Goal: Use online tool/utility: Utilize a website feature to perform a specific function

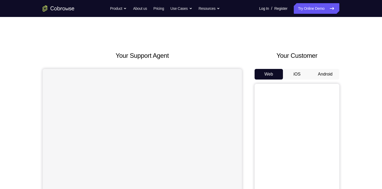
click at [327, 73] on button "Android" at bounding box center [325, 74] width 28 height 11
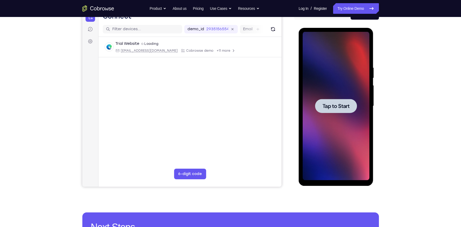
click at [341, 111] on div at bounding box center [336, 106] width 42 height 14
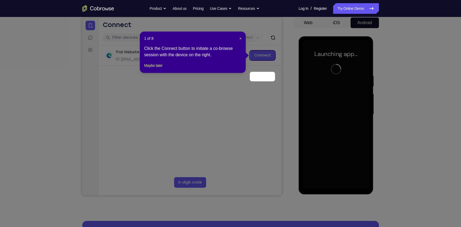
scroll to position [30, 0]
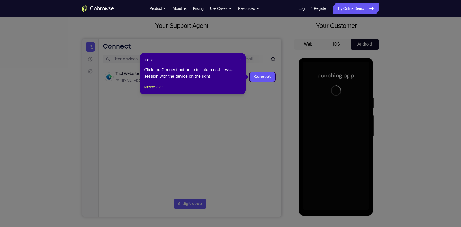
click at [241, 58] on span "×" at bounding box center [240, 60] width 2 height 4
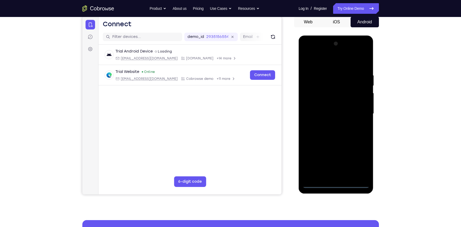
scroll to position [50, 0]
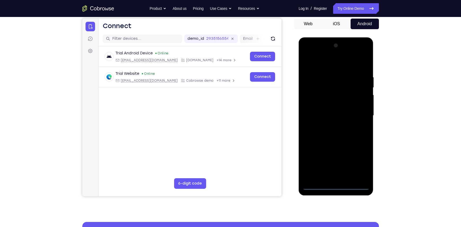
click at [337, 185] on div at bounding box center [336, 115] width 67 height 148
click at [361, 162] on div at bounding box center [336, 115] width 67 height 148
click at [323, 64] on div at bounding box center [336, 115] width 67 height 148
click at [363, 114] on div at bounding box center [336, 115] width 67 height 148
click at [331, 125] on div at bounding box center [336, 115] width 67 height 148
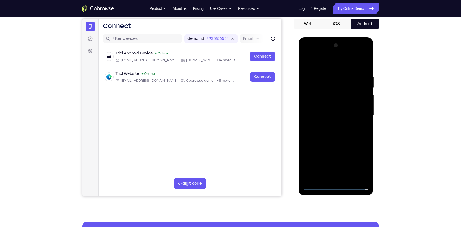
click at [334, 113] on div at bounding box center [336, 115] width 67 height 148
click at [334, 105] on div at bounding box center [336, 115] width 67 height 148
click at [334, 113] on div at bounding box center [336, 115] width 67 height 148
click at [337, 134] on div at bounding box center [336, 115] width 67 height 148
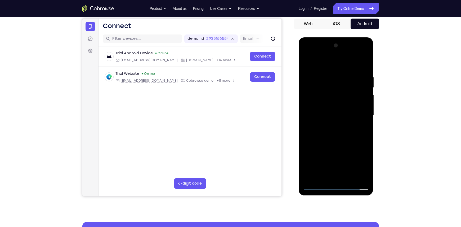
click at [336, 138] on div at bounding box center [336, 115] width 67 height 148
click at [338, 140] on div at bounding box center [336, 115] width 67 height 148
click at [328, 77] on div at bounding box center [336, 115] width 67 height 148
click at [363, 115] on div at bounding box center [336, 115] width 67 height 148
click at [308, 119] on div at bounding box center [336, 115] width 67 height 148
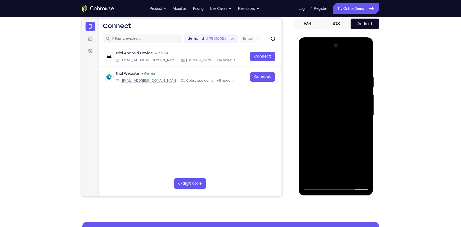
click at [358, 174] on div at bounding box center [336, 115] width 67 height 148
click at [363, 113] on div at bounding box center [336, 115] width 67 height 148
click at [357, 175] on div at bounding box center [336, 115] width 67 height 148
click at [367, 110] on div at bounding box center [336, 115] width 67 height 148
click at [364, 116] on div at bounding box center [336, 115] width 67 height 148
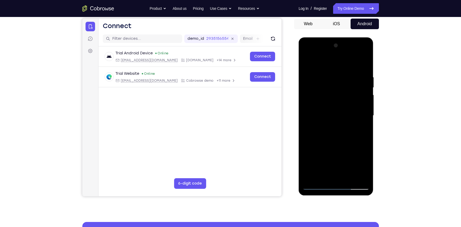
click at [364, 116] on div at bounding box center [336, 115] width 67 height 148
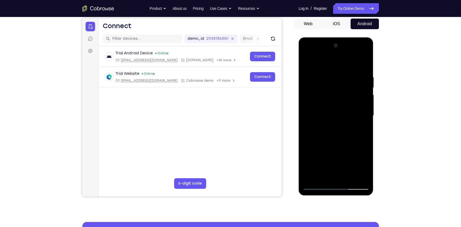
click at [364, 116] on div at bounding box center [336, 115] width 67 height 148
click at [365, 63] on div at bounding box center [336, 115] width 67 height 148
drag, startPoint x: 346, startPoint y: 87, endPoint x: 344, endPoint y: 164, distance: 76.6
click at [344, 164] on div at bounding box center [336, 115] width 67 height 148
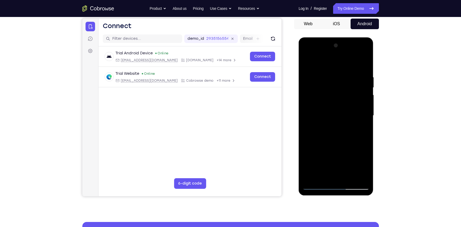
drag, startPoint x: 334, startPoint y: 135, endPoint x: 344, endPoint y: 37, distance: 99.1
click at [344, 37] on html "Online web based iOS Simulators and Android Emulators. Run iPhone, iPad, Mobile…" at bounding box center [336, 116] width 75 height 159
drag, startPoint x: 327, startPoint y: 140, endPoint x: 335, endPoint y: 81, distance: 59.9
click at [335, 81] on div at bounding box center [336, 115] width 67 height 148
click at [308, 151] on div at bounding box center [336, 115] width 67 height 148
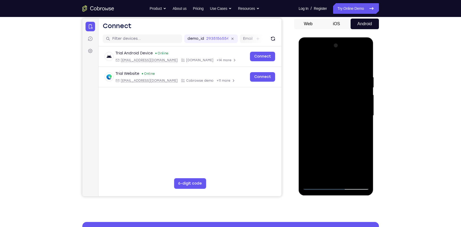
click at [367, 105] on div at bounding box center [336, 115] width 67 height 148
click at [366, 149] on div at bounding box center [336, 115] width 67 height 148
click at [368, 102] on div at bounding box center [336, 115] width 67 height 148
click at [307, 102] on div at bounding box center [336, 115] width 67 height 148
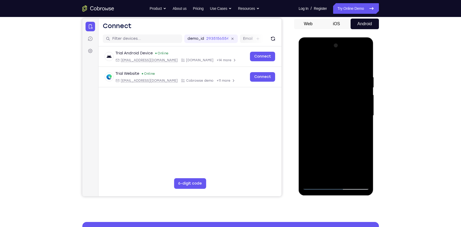
click at [365, 104] on div at bounding box center [336, 115] width 67 height 148
click at [367, 103] on div at bounding box center [336, 115] width 67 height 148
click at [306, 103] on div at bounding box center [336, 115] width 67 height 148
click at [368, 103] on div at bounding box center [336, 115] width 67 height 148
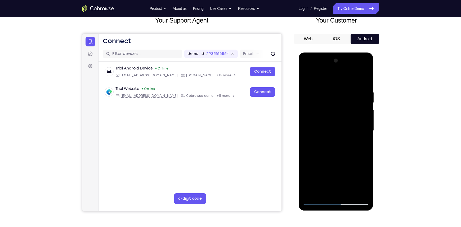
scroll to position [35, 0]
click at [363, 114] on div at bounding box center [336, 130] width 67 height 148
click at [366, 119] on div at bounding box center [336, 130] width 67 height 148
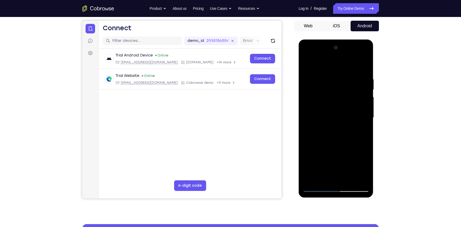
scroll to position [49, 0]
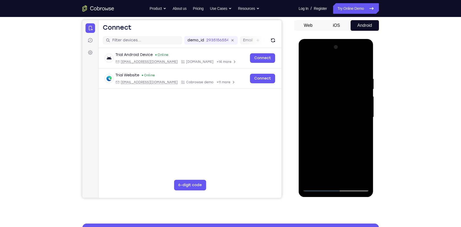
click at [308, 103] on div at bounding box center [336, 117] width 67 height 148
click at [366, 101] on div at bounding box center [336, 117] width 67 height 148
click at [366, 105] on div at bounding box center [336, 117] width 67 height 148
drag, startPoint x: 343, startPoint y: 117, endPoint x: 340, endPoint y: 29, distance: 87.2
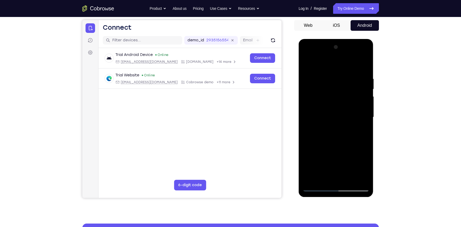
click at [340, 39] on html "Online web based iOS Simulators and Android Emulators. Run iPhone, iPad, Mobile…" at bounding box center [336, 118] width 75 height 159
drag, startPoint x: 341, startPoint y: 126, endPoint x: 347, endPoint y: 81, distance: 45.9
click at [347, 81] on div at bounding box center [336, 117] width 67 height 148
click at [307, 151] on div at bounding box center [336, 117] width 67 height 148
click at [349, 179] on div at bounding box center [336, 117] width 67 height 148
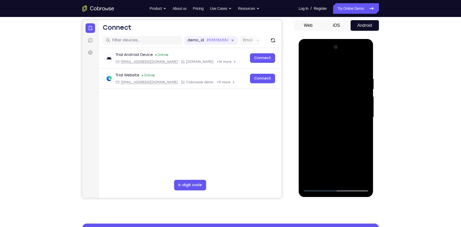
click at [342, 145] on div at bounding box center [336, 117] width 67 height 148
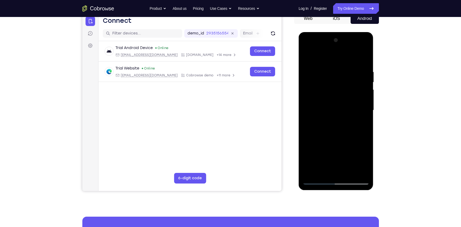
click at [317, 182] on div at bounding box center [336, 110] width 67 height 148
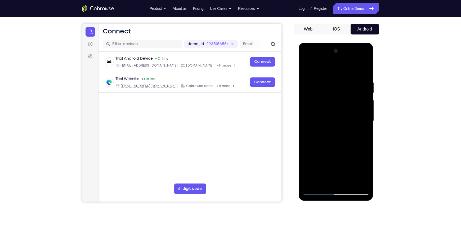
scroll to position [47, 0]
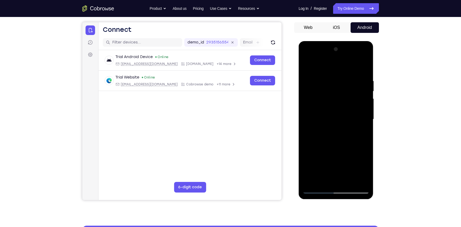
drag, startPoint x: 336, startPoint y: 146, endPoint x: 338, endPoint y: 32, distance: 113.7
click at [338, 41] on html "Online web based iOS Simulators and Android Emulators. Run iPhone, iPad, Mobile…" at bounding box center [336, 120] width 75 height 159
drag, startPoint x: 331, startPoint y: 128, endPoint x: 331, endPoint y: 18, distance: 110.5
click at [331, 41] on html "Online web based iOS Simulators and Android Emulators. Run iPhone, iPad, Mobile…" at bounding box center [336, 120] width 75 height 159
drag, startPoint x: 335, startPoint y: 132, endPoint x: 339, endPoint y: 29, distance: 102.8
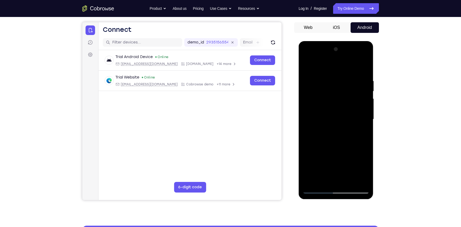
click at [339, 41] on html "Online web based iOS Simulators and Android Emulators. Run iPhone, iPad, Mobile…" at bounding box center [336, 120] width 75 height 159
drag, startPoint x: 326, startPoint y: 151, endPoint x: 337, endPoint y: 66, distance: 85.8
click at [337, 66] on div at bounding box center [336, 119] width 67 height 148
click at [308, 157] on div at bounding box center [336, 119] width 67 height 148
click at [308, 152] on div at bounding box center [336, 119] width 67 height 148
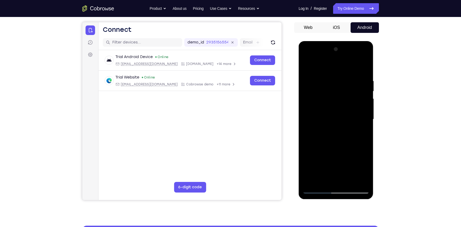
click at [330, 131] on div at bounding box center [336, 119] width 67 height 148
click at [363, 116] on div at bounding box center [336, 119] width 67 height 148
click at [364, 119] on div at bounding box center [336, 119] width 67 height 148
click at [367, 117] on div at bounding box center [336, 119] width 67 height 148
drag, startPoint x: 335, startPoint y: 148, endPoint x: 343, endPoint y: 52, distance: 95.7
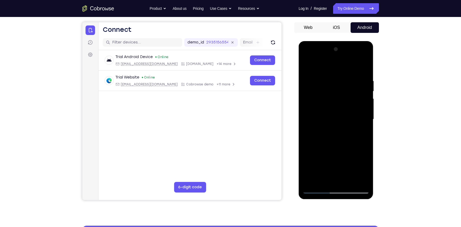
click at [343, 52] on div at bounding box center [336, 119] width 67 height 148
drag, startPoint x: 342, startPoint y: 141, endPoint x: 344, endPoint y: 103, distance: 38.2
click at [344, 103] on div at bounding box center [336, 119] width 67 height 148
click at [309, 157] on div at bounding box center [336, 119] width 67 height 148
drag, startPoint x: 345, startPoint y: 134, endPoint x: 350, endPoint y: 34, distance: 100.5
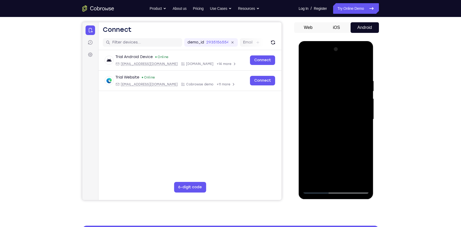
click at [350, 41] on html "Online web based iOS Simulators and Android Emulators. Run iPhone, iPad, Mobile…" at bounding box center [336, 120] width 75 height 159
drag, startPoint x: 339, startPoint y: 138, endPoint x: 343, endPoint y: 18, distance: 119.8
click at [343, 41] on html "Online web based iOS Simulators and Android Emulators. Run iPhone, iPad, Mobile…" at bounding box center [336, 120] width 75 height 159
drag, startPoint x: 333, startPoint y: 134, endPoint x: 339, endPoint y: 91, distance: 43.8
click at [339, 91] on div at bounding box center [336, 119] width 67 height 148
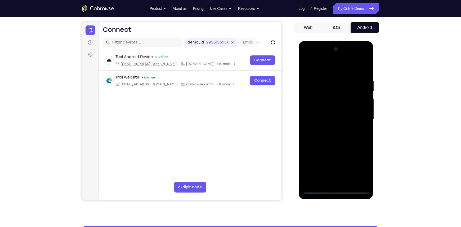
drag, startPoint x: 332, startPoint y: 140, endPoint x: 340, endPoint y: 66, distance: 74.5
click at [340, 66] on div at bounding box center [336, 119] width 67 height 148
drag, startPoint x: 327, startPoint y: 165, endPoint x: 336, endPoint y: 130, distance: 36.7
click at [336, 130] on div at bounding box center [336, 119] width 67 height 148
click at [366, 103] on div at bounding box center [336, 119] width 67 height 148
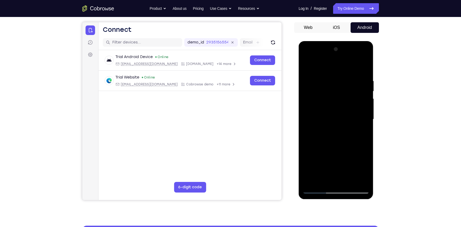
click at [366, 103] on div at bounding box center [336, 119] width 67 height 148
drag, startPoint x: 324, startPoint y: 135, endPoint x: 343, endPoint y: 35, distance: 102.0
click at [343, 41] on html "Online web based iOS Simulators and Android Emulators. Run iPhone, iPad, Mobile…" at bounding box center [336, 120] width 75 height 159
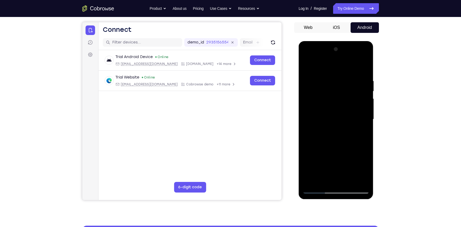
drag, startPoint x: 337, startPoint y: 131, endPoint x: 339, endPoint y: 124, distance: 7.1
click at [339, 124] on div at bounding box center [336, 119] width 67 height 148
drag, startPoint x: 346, startPoint y: 139, endPoint x: 349, endPoint y: 130, distance: 9.3
click at [349, 130] on div at bounding box center [336, 119] width 67 height 148
click at [371, 125] on div at bounding box center [336, 120] width 75 height 158
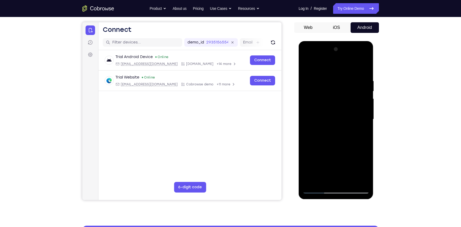
click at [368, 121] on div at bounding box center [336, 119] width 67 height 148
click at [367, 122] on div at bounding box center [336, 119] width 67 height 148
drag, startPoint x: 343, startPoint y: 133, endPoint x: 349, endPoint y: 47, distance: 86.3
click at [349, 47] on div at bounding box center [336, 119] width 67 height 148
drag, startPoint x: 350, startPoint y: 145, endPoint x: 358, endPoint y: 43, distance: 102.6
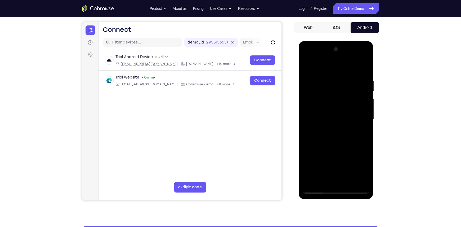
click at [358, 43] on div at bounding box center [336, 120] width 75 height 158
drag, startPoint x: 347, startPoint y: 148, endPoint x: 352, endPoint y: 118, distance: 30.9
click at [352, 118] on div at bounding box center [336, 119] width 67 height 148
drag, startPoint x: 345, startPoint y: 128, endPoint x: 349, endPoint y: 115, distance: 12.6
click at [349, 115] on div at bounding box center [336, 119] width 67 height 148
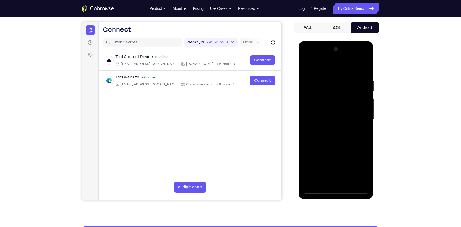
click at [308, 144] on div at bounding box center [336, 119] width 67 height 148
drag, startPoint x: 340, startPoint y: 150, endPoint x: 346, endPoint y: 51, distance: 99.2
click at [346, 51] on div at bounding box center [336, 119] width 67 height 148
drag, startPoint x: 340, startPoint y: 151, endPoint x: 341, endPoint y: 140, distance: 10.9
click at [341, 140] on div at bounding box center [336, 119] width 67 height 148
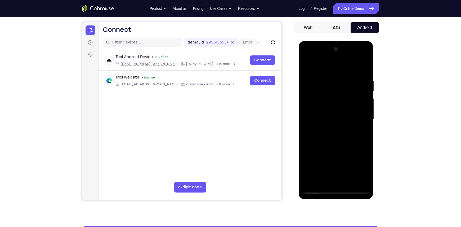
click at [365, 115] on div at bounding box center [336, 119] width 67 height 148
click at [308, 163] on div at bounding box center [336, 119] width 67 height 148
drag, startPoint x: 339, startPoint y: 149, endPoint x: 343, endPoint y: 88, distance: 60.8
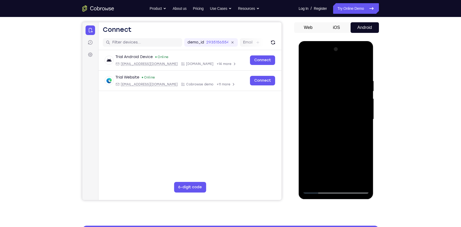
click at [343, 88] on div at bounding box center [336, 119] width 67 height 148
drag, startPoint x: 337, startPoint y: 149, endPoint x: 343, endPoint y: 91, distance: 58.3
click at [343, 91] on div at bounding box center [336, 119] width 67 height 148
drag, startPoint x: 334, startPoint y: 135, endPoint x: 355, endPoint y: 24, distance: 112.8
click at [355, 41] on html "Online web based iOS Simulators and Android Emulators. Run iPhone, iPad, Mobile…" at bounding box center [336, 120] width 75 height 159
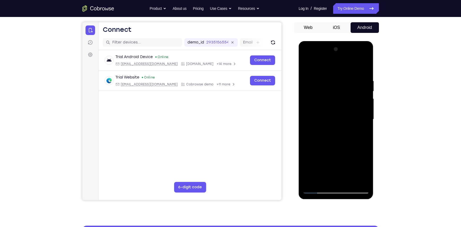
drag, startPoint x: 337, startPoint y: 153, endPoint x: 340, endPoint y: 112, distance: 41.9
click at [340, 112] on div at bounding box center [336, 119] width 67 height 148
drag, startPoint x: 331, startPoint y: 147, endPoint x: 344, endPoint y: 50, distance: 98.3
click at [344, 50] on div at bounding box center [336, 119] width 67 height 148
drag, startPoint x: 336, startPoint y: 142, endPoint x: 338, endPoint y: 39, distance: 103.1
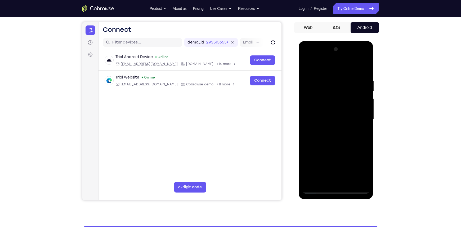
click at [338, 41] on html "Online web based iOS Simulators and Android Emulators. Run iPhone, iPad, Mobile…" at bounding box center [336, 120] width 75 height 159
drag, startPoint x: 328, startPoint y: 155, endPoint x: 340, endPoint y: 30, distance: 125.6
click at [340, 41] on html "Online web based iOS Simulators and Android Emulators. Run iPhone, iPad, Mobile…" at bounding box center [336, 120] width 75 height 159
drag, startPoint x: 331, startPoint y: 130, endPoint x: 344, endPoint y: 56, distance: 74.6
click at [344, 56] on div at bounding box center [336, 119] width 67 height 148
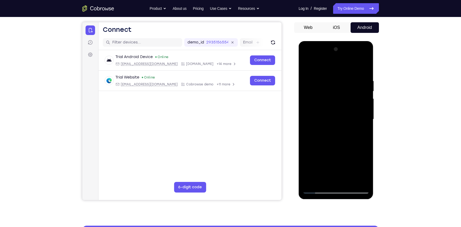
drag, startPoint x: 332, startPoint y: 117, endPoint x: 345, endPoint y: 58, distance: 60.0
click at [345, 58] on div at bounding box center [336, 119] width 67 height 148
click at [308, 154] on div at bounding box center [336, 119] width 67 height 148
drag, startPoint x: 334, startPoint y: 132, endPoint x: 341, endPoint y: 26, distance: 106.4
click at [341, 41] on html "Online web based iOS Simulators and Android Emulators. Run iPhone, iPad, Mobile…" at bounding box center [336, 120] width 75 height 159
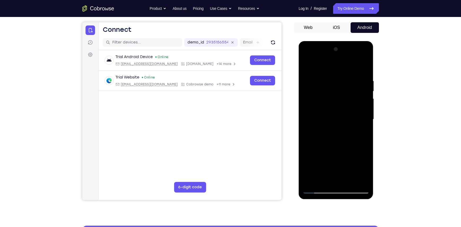
drag, startPoint x: 331, startPoint y: 134, endPoint x: 335, endPoint y: 106, distance: 28.1
click at [335, 106] on div at bounding box center [336, 119] width 67 height 148
drag, startPoint x: 334, startPoint y: 158, endPoint x: 320, endPoint y: 35, distance: 123.7
click at [320, 41] on html "Online web based iOS Simulators and Android Emulators. Run iPhone, iPad, Mobile…" at bounding box center [336, 120] width 75 height 159
drag, startPoint x: 338, startPoint y: 145, endPoint x: 343, endPoint y: 85, distance: 59.5
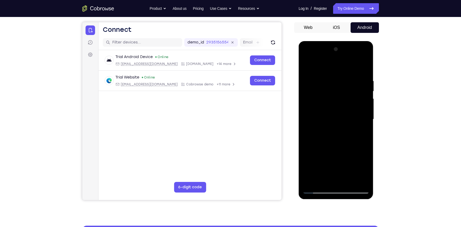
click at [343, 85] on div at bounding box center [336, 119] width 67 height 148
click at [307, 160] on div at bounding box center [336, 119] width 67 height 148
drag, startPoint x: 349, startPoint y: 127, endPoint x: 377, endPoint y: 24, distance: 106.3
click at [374, 41] on html "Online web based iOS Simulators and Android Emulators. Run iPhone, iPad, Mobile…" at bounding box center [336, 120] width 75 height 159
drag, startPoint x: 341, startPoint y: 144, endPoint x: 359, endPoint y: 46, distance: 100.0
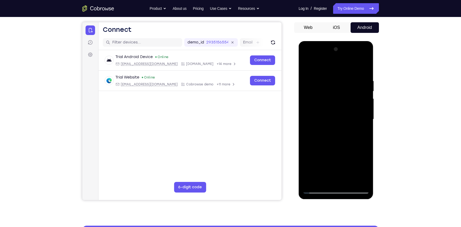
click at [359, 46] on div at bounding box center [336, 119] width 67 height 148
drag, startPoint x: 344, startPoint y: 130, endPoint x: 354, endPoint y: 82, distance: 48.6
click at [354, 82] on div at bounding box center [336, 119] width 67 height 148
drag, startPoint x: 335, startPoint y: 130, endPoint x: 348, endPoint y: 52, distance: 79.0
click at [348, 52] on div at bounding box center [336, 119] width 67 height 148
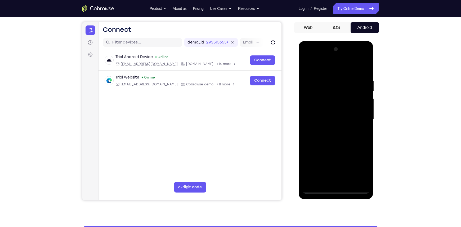
drag, startPoint x: 345, startPoint y: 124, endPoint x: 349, endPoint y: 89, distance: 35.7
click at [349, 89] on div at bounding box center [336, 119] width 67 height 148
drag, startPoint x: 335, startPoint y: 148, endPoint x: 353, endPoint y: 46, distance: 103.5
click at [353, 46] on div at bounding box center [336, 119] width 67 height 148
drag, startPoint x: 348, startPoint y: 136, endPoint x: 351, endPoint y: 94, distance: 41.7
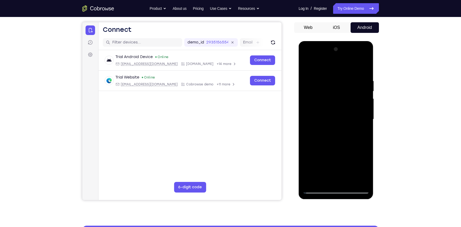
click at [351, 94] on div at bounding box center [336, 119] width 67 height 148
drag, startPoint x: 353, startPoint y: 110, endPoint x: 353, endPoint y: 106, distance: 3.2
click at [353, 106] on div at bounding box center [336, 119] width 67 height 148
click at [307, 163] on div at bounding box center [336, 119] width 67 height 148
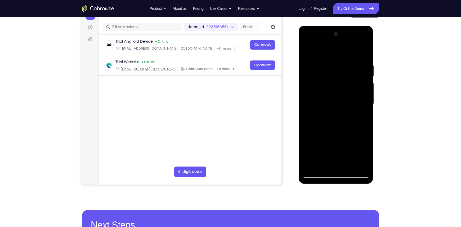
scroll to position [61, 0]
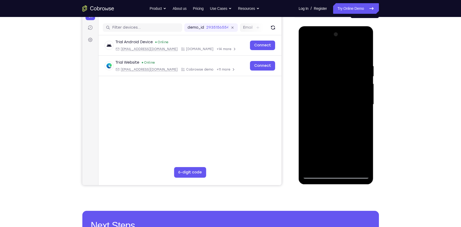
click at [345, 26] on div at bounding box center [336, 26] width 75 height 0
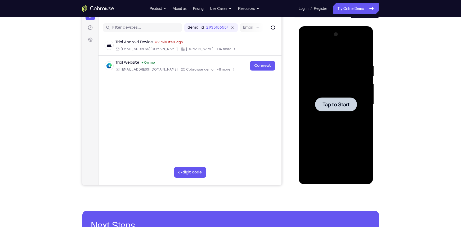
click at [333, 116] on div at bounding box center [336, 104] width 67 height 148
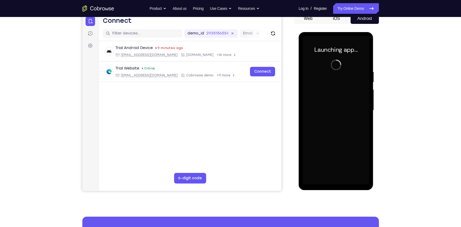
scroll to position [55, 0]
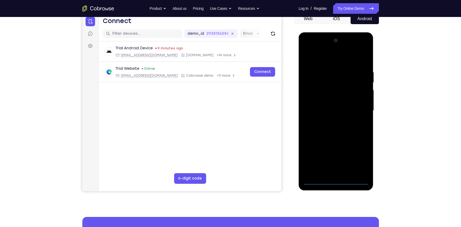
click at [337, 180] on div at bounding box center [336, 110] width 67 height 148
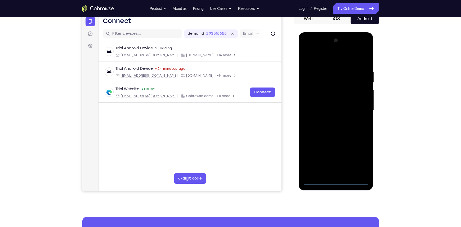
click at [359, 160] on div at bounding box center [336, 110] width 67 height 148
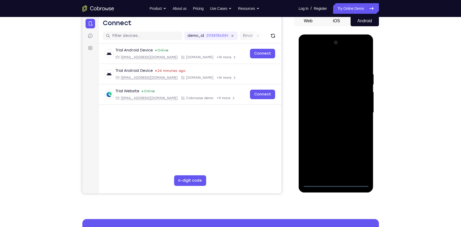
click at [312, 52] on div at bounding box center [336, 112] width 67 height 148
click at [359, 111] on div at bounding box center [336, 112] width 67 height 148
click at [331, 123] on div at bounding box center [336, 112] width 67 height 148
click at [326, 106] on div at bounding box center [336, 112] width 67 height 148
click at [327, 103] on div at bounding box center [336, 112] width 67 height 148
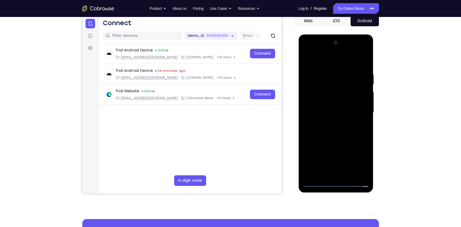
click at [331, 109] on div at bounding box center [336, 112] width 67 height 148
click at [330, 129] on div at bounding box center [336, 112] width 67 height 148
click at [343, 136] on div at bounding box center [336, 112] width 67 height 148
drag, startPoint x: 335, startPoint y: 124, endPoint x: 337, endPoint y: 82, distance: 41.4
click at [337, 82] on div at bounding box center [336, 112] width 67 height 148
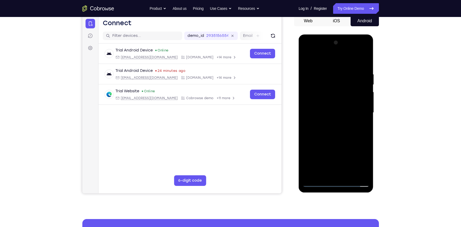
click at [308, 132] on div at bounding box center [336, 112] width 67 height 148
click at [366, 93] on div at bounding box center [336, 112] width 67 height 148
click at [366, 92] on div at bounding box center [336, 112] width 67 height 148
drag, startPoint x: 336, startPoint y: 124, endPoint x: 349, endPoint y: 49, distance: 75.5
click at [349, 49] on div at bounding box center [336, 112] width 67 height 148
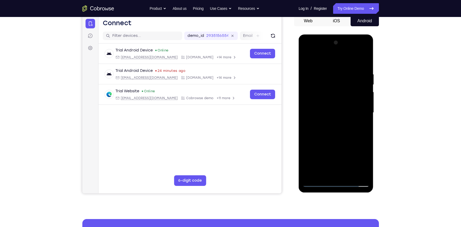
drag, startPoint x: 338, startPoint y: 132, endPoint x: 339, endPoint y: 109, distance: 22.8
click at [339, 109] on div at bounding box center [336, 112] width 67 height 148
click at [308, 160] on div at bounding box center [336, 112] width 67 height 148
drag, startPoint x: 337, startPoint y: 134, endPoint x: 344, endPoint y: 55, distance: 80.0
click at [344, 55] on div at bounding box center [336, 112] width 67 height 148
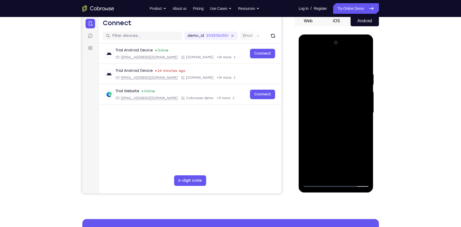
drag, startPoint x: 332, startPoint y: 146, endPoint x: 337, endPoint y: 108, distance: 38.5
click at [337, 108] on div at bounding box center [336, 112] width 67 height 148
click at [309, 159] on div at bounding box center [336, 112] width 67 height 148
click at [365, 115] on div at bounding box center [336, 112] width 67 height 148
click at [365, 116] on div at bounding box center [336, 112] width 67 height 148
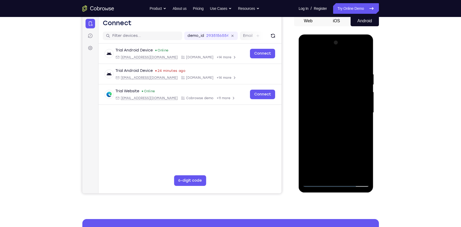
drag, startPoint x: 328, startPoint y: 139, endPoint x: 328, endPoint y: 46, distance: 92.5
click at [328, 46] on div at bounding box center [336, 112] width 67 height 148
drag, startPoint x: 331, startPoint y: 128, endPoint x: 332, endPoint y: 83, distance: 45.3
click at [332, 83] on div at bounding box center [336, 112] width 67 height 148
click at [308, 143] on div at bounding box center [336, 112] width 67 height 148
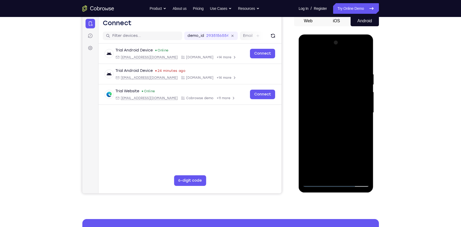
drag, startPoint x: 346, startPoint y: 134, endPoint x: 349, endPoint y: 39, distance: 95.1
click at [349, 39] on div at bounding box center [336, 112] width 67 height 148
drag, startPoint x: 335, startPoint y: 133, endPoint x: 336, endPoint y: 115, distance: 17.8
click at [336, 115] on div at bounding box center [336, 112] width 67 height 148
click at [306, 155] on div at bounding box center [336, 112] width 67 height 148
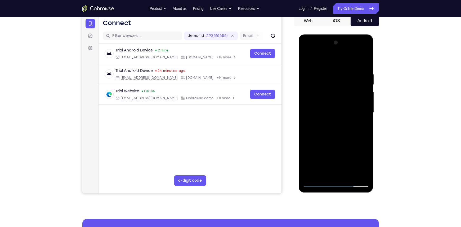
drag, startPoint x: 341, startPoint y: 141, endPoint x: 349, endPoint y: 48, distance: 94.1
click at [349, 48] on div at bounding box center [336, 112] width 67 height 148
click at [359, 51] on div at bounding box center [336, 112] width 67 height 148
click at [326, 60] on div at bounding box center [336, 112] width 67 height 148
click at [326, 83] on div at bounding box center [336, 112] width 67 height 148
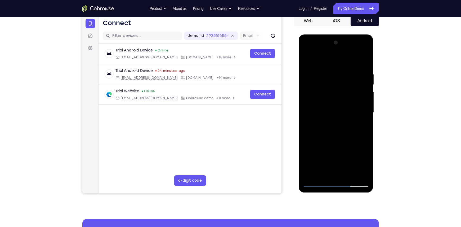
click at [321, 107] on div at bounding box center [336, 112] width 67 height 148
click at [338, 141] on div at bounding box center [336, 112] width 67 height 148
click at [349, 169] on div at bounding box center [336, 112] width 67 height 148
drag, startPoint x: 337, startPoint y: 132, endPoint x: 339, endPoint y: 120, distance: 12.7
click at [339, 120] on div at bounding box center [336, 112] width 67 height 148
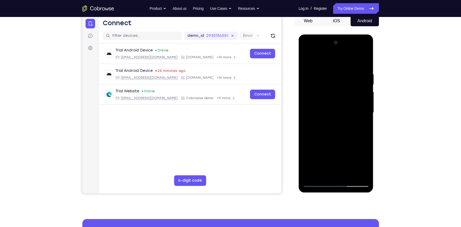
drag, startPoint x: 341, startPoint y: 163, endPoint x: 350, endPoint y: 78, distance: 86.3
click at [350, 78] on div at bounding box center [336, 112] width 67 height 148
drag, startPoint x: 348, startPoint y: 151, endPoint x: 349, endPoint y: 140, distance: 10.9
click at [349, 140] on div at bounding box center [336, 112] width 67 height 148
drag, startPoint x: 336, startPoint y: 132, endPoint x: 348, endPoint y: 57, distance: 76.7
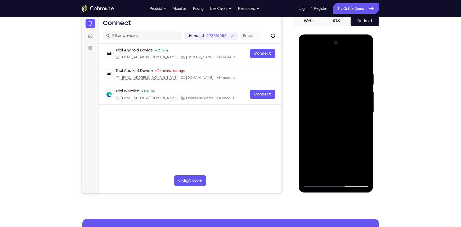
click at [348, 57] on div at bounding box center [336, 112] width 67 height 148
drag, startPoint x: 347, startPoint y: 105, endPoint x: 350, endPoint y: 96, distance: 9.7
click at [350, 96] on div at bounding box center [336, 112] width 67 height 148
drag, startPoint x: 337, startPoint y: 155, endPoint x: 361, endPoint y: 30, distance: 126.9
click at [361, 34] on html "Online web based iOS Simulators and Android Emulators. Run iPhone, iPad, Mobile…" at bounding box center [336, 113] width 75 height 159
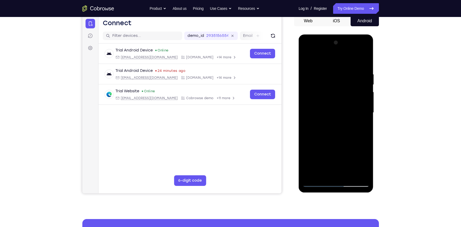
click at [357, 51] on div at bounding box center [336, 112] width 67 height 148
click at [365, 60] on div at bounding box center [336, 112] width 67 height 148
click at [324, 71] on div at bounding box center [336, 112] width 67 height 148
drag, startPoint x: 332, startPoint y: 129, endPoint x: 342, endPoint y: 63, distance: 67.0
click at [342, 63] on div at bounding box center [336, 112] width 67 height 148
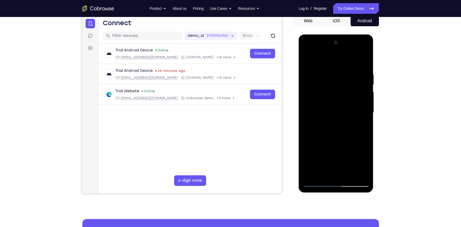
click at [348, 174] on div at bounding box center [336, 112] width 67 height 148
click at [341, 138] on div at bounding box center [336, 112] width 67 height 148
click at [340, 123] on div at bounding box center [336, 112] width 67 height 148
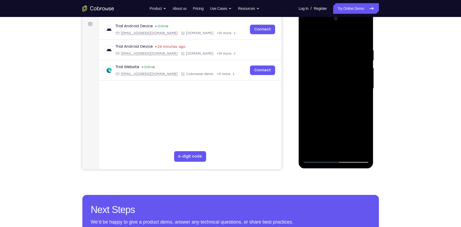
scroll to position [79, 0]
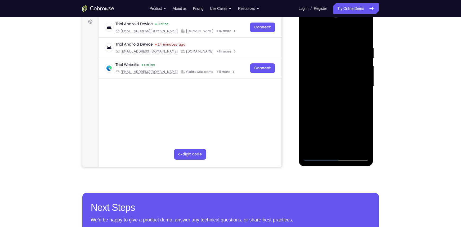
click at [317, 158] on div at bounding box center [336, 86] width 67 height 148
drag, startPoint x: 332, startPoint y: 107, endPoint x: 332, endPoint y: 115, distance: 8.2
click at [332, 115] on div at bounding box center [336, 86] width 67 height 148
click at [333, 48] on div at bounding box center [336, 86] width 67 height 148
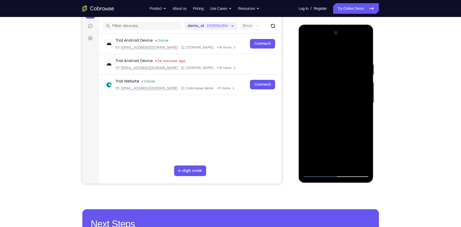
scroll to position [63, 0]
click at [366, 106] on div at bounding box center [336, 103] width 67 height 148
click at [365, 51] on div at bounding box center [336, 103] width 67 height 148
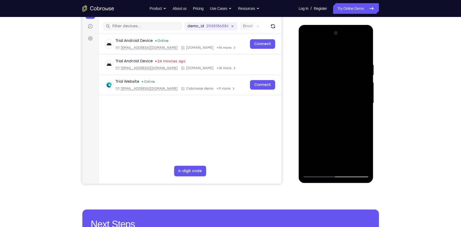
drag, startPoint x: 339, startPoint y: 133, endPoint x: 339, endPoint y: 128, distance: 5.3
click at [339, 128] on div at bounding box center [336, 103] width 67 height 148
click at [325, 164] on div at bounding box center [336, 103] width 67 height 148
click at [358, 105] on div at bounding box center [336, 103] width 67 height 148
click at [316, 174] on div at bounding box center [336, 103] width 67 height 148
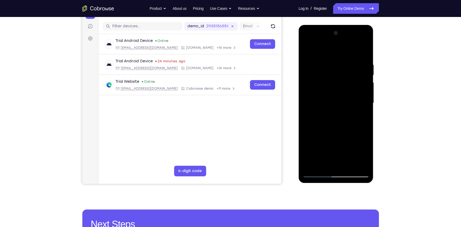
drag, startPoint x: 339, startPoint y: 126, endPoint x: 343, endPoint y: 78, distance: 48.1
click at [343, 78] on div at bounding box center [336, 103] width 67 height 148
drag, startPoint x: 337, startPoint y: 134, endPoint x: 342, endPoint y: 86, distance: 48.3
click at [342, 86] on div at bounding box center [336, 103] width 67 height 148
drag, startPoint x: 357, startPoint y: 131, endPoint x: 356, endPoint y: 91, distance: 40.0
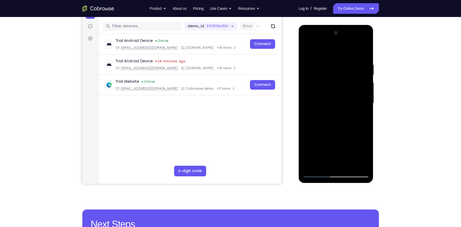
click at [356, 91] on div at bounding box center [336, 103] width 67 height 148
drag, startPoint x: 335, startPoint y: 127, endPoint x: 339, endPoint y: 74, distance: 52.9
click at [339, 74] on div at bounding box center [336, 103] width 67 height 148
drag, startPoint x: 337, startPoint y: 136, endPoint x: 338, endPoint y: 122, distance: 14.1
click at [338, 122] on div at bounding box center [336, 103] width 67 height 148
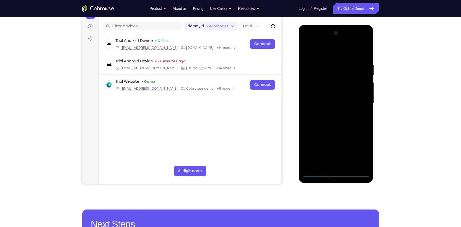
drag, startPoint x: 338, startPoint y: 122, endPoint x: 342, endPoint y: 82, distance: 41.0
click at [342, 82] on div at bounding box center [336, 103] width 67 height 148
drag, startPoint x: 337, startPoint y: 124, endPoint x: 340, endPoint y: 80, distance: 44.3
click at [340, 80] on div at bounding box center [336, 103] width 67 height 148
click at [339, 94] on div at bounding box center [336, 103] width 67 height 148
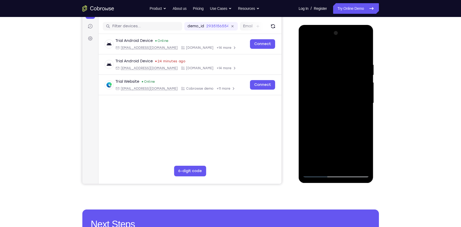
drag, startPoint x: 329, startPoint y: 138, endPoint x: 319, endPoint y: 189, distance: 52.5
click at [319, 184] on html "Online web based iOS Simulators and Android Emulators. Run iPhone, iPad, Mobile…" at bounding box center [336, 104] width 75 height 159
drag, startPoint x: 336, startPoint y: 104, endPoint x: 323, endPoint y: 189, distance: 86.8
click at [323, 184] on html "Online web based iOS Simulators and Android Emulators. Run iPhone, iPad, Mobile…" at bounding box center [336, 104] width 75 height 159
click at [317, 174] on div at bounding box center [336, 103] width 67 height 148
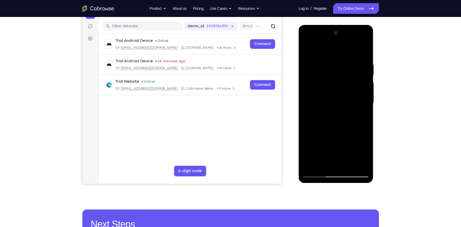
drag, startPoint x: 341, startPoint y: 140, endPoint x: 346, endPoint y: 69, distance: 71.4
click at [346, 69] on div at bounding box center [336, 103] width 67 height 148
drag, startPoint x: 336, startPoint y: 131, endPoint x: 342, endPoint y: 66, distance: 64.6
click at [342, 66] on div at bounding box center [336, 103] width 67 height 148
drag, startPoint x: 335, startPoint y: 133, endPoint x: 341, endPoint y: 68, distance: 65.4
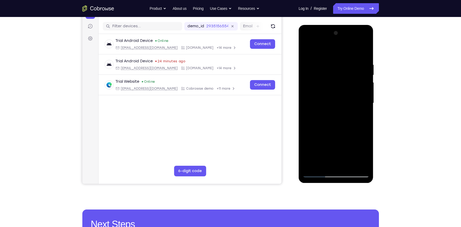
click at [341, 68] on div at bounding box center [336, 103] width 67 height 148
drag, startPoint x: 340, startPoint y: 125, endPoint x: 350, endPoint y: 63, distance: 63.5
click at [350, 63] on div at bounding box center [336, 103] width 67 height 148
drag, startPoint x: 341, startPoint y: 137, endPoint x: 342, endPoint y: 59, distance: 77.6
click at [342, 59] on div at bounding box center [336, 103] width 67 height 148
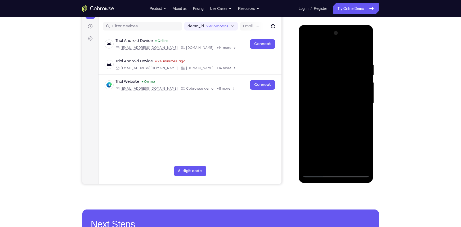
drag, startPoint x: 333, startPoint y: 134, endPoint x: 338, endPoint y: 56, distance: 78.1
click at [338, 56] on div at bounding box center [336, 103] width 67 height 148
drag, startPoint x: 333, startPoint y: 130, endPoint x: 336, endPoint y: 91, distance: 39.9
click at [336, 91] on div at bounding box center [336, 103] width 67 height 148
drag, startPoint x: 335, startPoint y: 123, endPoint x: 339, endPoint y: 91, distance: 32.1
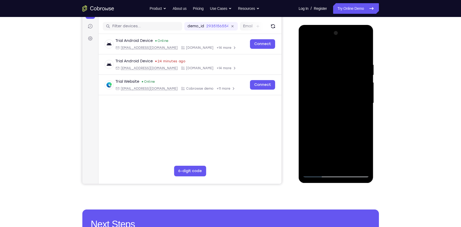
click at [339, 91] on div at bounding box center [336, 103] width 67 height 148
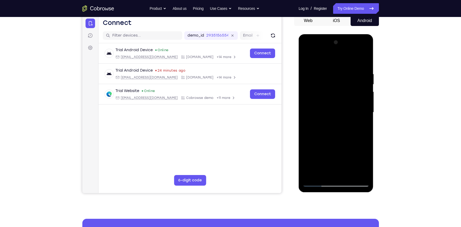
scroll to position [53, 0]
click at [330, 60] on div at bounding box center [336, 112] width 67 height 148
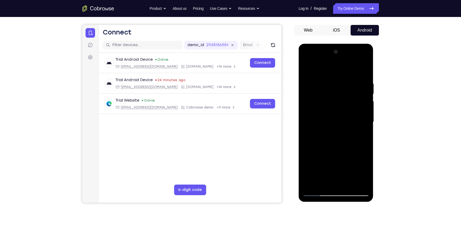
scroll to position [44, 0]
click at [358, 61] on div at bounding box center [336, 122] width 67 height 148
click at [313, 60] on div at bounding box center [336, 122] width 67 height 148
click at [329, 92] on div at bounding box center [336, 122] width 67 height 148
click at [326, 146] on div at bounding box center [336, 122] width 67 height 148
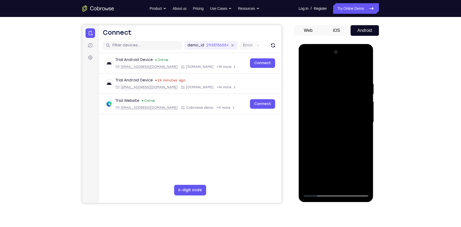
click at [325, 87] on div at bounding box center [336, 122] width 67 height 148
drag, startPoint x: 333, startPoint y: 181, endPoint x: 326, endPoint y: 182, distance: 6.7
click at [326, 182] on div at bounding box center [336, 122] width 67 height 148
click at [315, 189] on div at bounding box center [336, 122] width 67 height 148
click at [363, 63] on div at bounding box center [336, 122] width 67 height 148
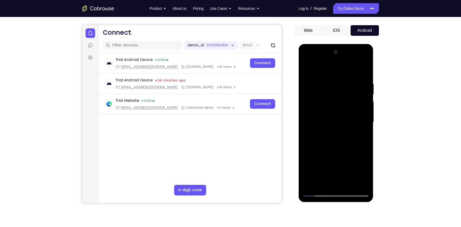
click at [316, 105] on div at bounding box center [336, 122] width 67 height 148
click at [359, 183] on div at bounding box center [336, 122] width 67 height 148
click at [307, 59] on div at bounding box center [336, 122] width 67 height 148
click at [306, 59] on div at bounding box center [336, 122] width 67 height 148
click at [318, 61] on div at bounding box center [336, 122] width 67 height 148
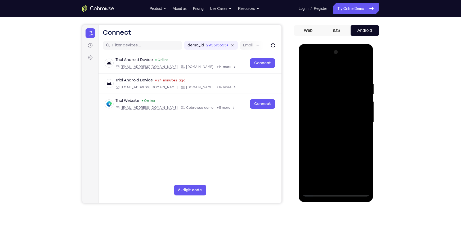
click at [324, 183] on div at bounding box center [336, 122] width 67 height 148
click at [329, 156] on div at bounding box center [336, 122] width 67 height 148
click at [317, 164] on div at bounding box center [336, 122] width 67 height 148
click at [359, 173] on div at bounding box center [336, 122] width 67 height 148
click at [315, 164] on div at bounding box center [336, 122] width 67 height 148
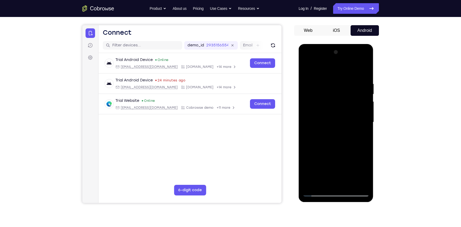
click at [343, 173] on div at bounding box center [336, 122] width 67 height 148
click at [342, 181] on div at bounding box center [336, 122] width 67 height 148
click at [343, 78] on div at bounding box center [336, 122] width 67 height 148
click at [330, 106] on div at bounding box center [336, 122] width 67 height 148
drag, startPoint x: 338, startPoint y: 147, endPoint x: 346, endPoint y: 92, distance: 55.3
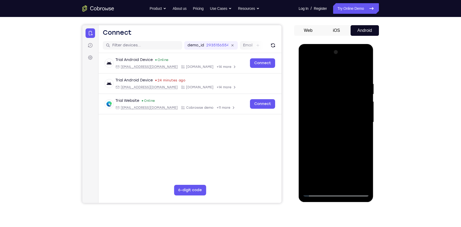
click at [346, 92] on div at bounding box center [336, 122] width 67 height 148
click at [319, 189] on div at bounding box center [336, 122] width 67 height 148
click at [316, 189] on div at bounding box center [336, 122] width 67 height 148
drag, startPoint x: 328, startPoint y: 153, endPoint x: 337, endPoint y: 103, distance: 51.4
click at [337, 103] on div at bounding box center [336, 122] width 67 height 148
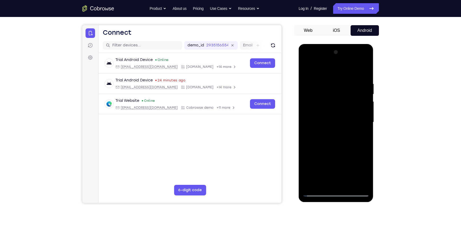
click at [328, 116] on div at bounding box center [336, 122] width 67 height 148
drag, startPoint x: 336, startPoint y: 159, endPoint x: 349, endPoint y: 40, distance: 119.6
click at [349, 44] on html "Online web based iOS Simulators and Android Emulators. Run iPhone, iPad, Mobile…" at bounding box center [336, 123] width 75 height 159
drag, startPoint x: 338, startPoint y: 149, endPoint x: 347, endPoint y: 50, distance: 99.7
click at [347, 50] on div at bounding box center [336, 122] width 67 height 148
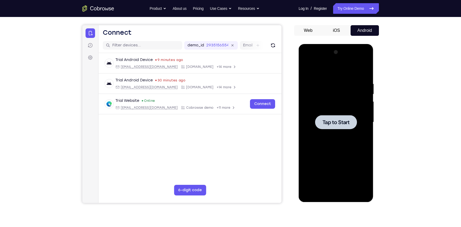
click at [335, 120] on span "Tap to Start" at bounding box center [336, 121] width 27 height 5
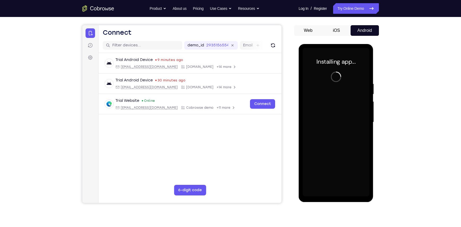
scroll to position [43, 0]
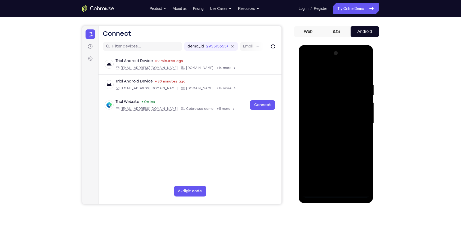
click at [334, 189] on div at bounding box center [336, 123] width 67 height 148
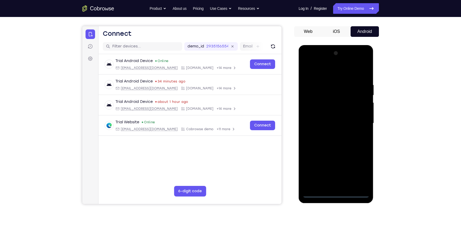
click at [336, 189] on div at bounding box center [336, 123] width 67 height 148
click at [357, 168] on div at bounding box center [336, 123] width 67 height 148
click at [319, 68] on div at bounding box center [336, 123] width 67 height 148
click at [355, 124] on div at bounding box center [336, 123] width 67 height 148
click at [331, 132] on div at bounding box center [336, 123] width 67 height 148
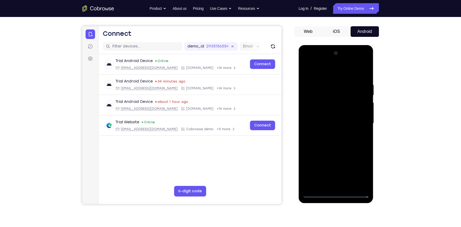
click at [333, 119] on div at bounding box center [336, 123] width 67 height 148
click at [331, 113] on div at bounding box center [336, 123] width 67 height 148
click at [334, 123] on div at bounding box center [336, 123] width 67 height 148
click at [339, 141] on div at bounding box center [336, 123] width 67 height 148
click at [334, 145] on div at bounding box center [336, 123] width 67 height 148
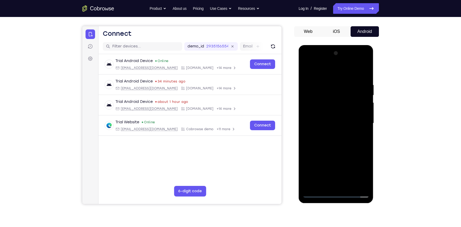
drag, startPoint x: 339, startPoint y: 131, endPoint x: 337, endPoint y: 94, distance: 37.1
click at [337, 94] on div at bounding box center [336, 123] width 67 height 148
click at [308, 154] on div at bounding box center [336, 123] width 67 height 148
drag, startPoint x: 335, startPoint y: 123, endPoint x: 339, endPoint y: 179, distance: 56.0
click at [339, 179] on div at bounding box center [336, 123] width 67 height 148
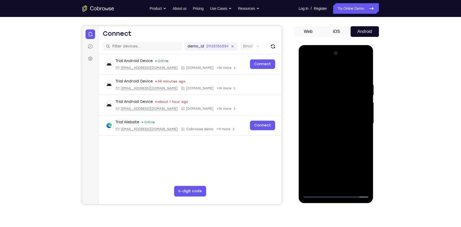
click at [327, 81] on div at bounding box center [336, 123] width 67 height 148
click at [363, 128] on div at bounding box center [336, 123] width 67 height 148
drag, startPoint x: 363, startPoint y: 128, endPoint x: 297, endPoint y: 130, distance: 66.3
click at [299, 130] on html "Online web based iOS Simulators and Android Emulators. Run iPhone, iPad, Mobile…" at bounding box center [336, 124] width 75 height 159
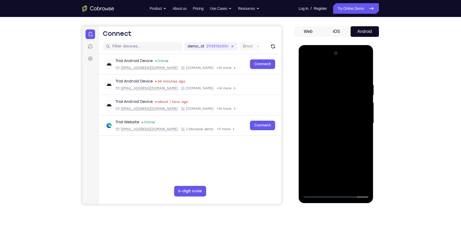
click at [364, 126] on div at bounding box center [336, 123] width 67 height 148
click at [364, 127] on div at bounding box center [336, 123] width 67 height 148
click at [363, 73] on div at bounding box center [336, 123] width 67 height 148
click at [344, 82] on div at bounding box center [336, 123] width 67 height 148
click at [365, 132] on div at bounding box center [336, 123] width 67 height 148
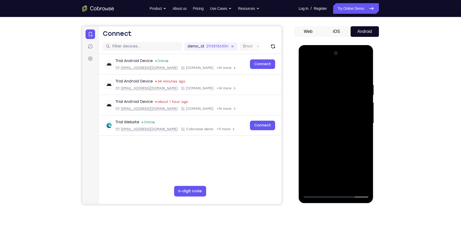
click at [365, 132] on div at bounding box center [336, 123] width 67 height 148
click at [332, 107] on div at bounding box center [336, 123] width 67 height 148
click at [335, 114] on div at bounding box center [336, 123] width 67 height 148
drag, startPoint x: 333, startPoint y: 104, endPoint x: 333, endPoint y: 83, distance: 21.2
click at [333, 83] on div at bounding box center [336, 123] width 67 height 148
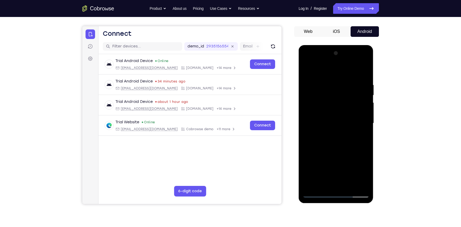
click at [324, 185] on div at bounding box center [336, 123] width 67 height 148
click at [318, 69] on div at bounding box center [336, 123] width 67 height 148
drag, startPoint x: 335, startPoint y: 89, endPoint x: 332, endPoint y: 207, distance: 117.9
click at [332, 189] on html "Online web based iOS Simulators and Android Emulators. Run iPhone, iPad, Mobile…" at bounding box center [336, 124] width 75 height 159
click at [320, 78] on div at bounding box center [336, 123] width 67 height 148
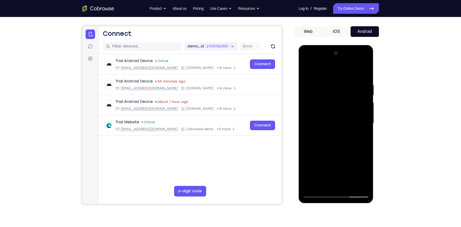
click at [333, 104] on div at bounding box center [336, 123] width 67 height 148
drag, startPoint x: 340, startPoint y: 121, endPoint x: 340, endPoint y: 145, distance: 24.6
click at [340, 145] on div at bounding box center [336, 123] width 67 height 148
drag, startPoint x: 328, startPoint y: 104, endPoint x: 329, endPoint y: 193, distance: 88.7
click at [329, 189] on div at bounding box center [336, 123] width 67 height 148
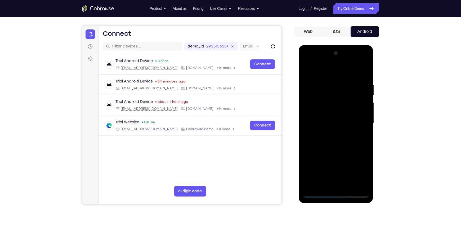
click at [307, 69] on div at bounding box center [336, 123] width 67 height 148
click at [322, 184] on div at bounding box center [336, 123] width 67 height 148
click at [322, 69] on div at bounding box center [336, 123] width 67 height 148
click at [322, 86] on div at bounding box center [336, 123] width 67 height 148
click at [359, 130] on div at bounding box center [336, 123] width 67 height 148
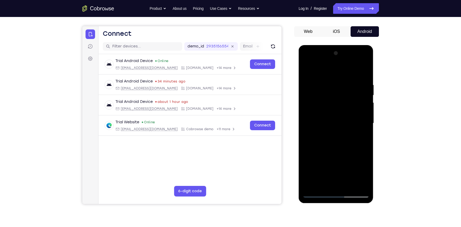
click at [326, 76] on div at bounding box center [336, 123] width 67 height 148
click at [322, 107] on div at bounding box center [336, 123] width 67 height 148
click at [308, 68] on div at bounding box center [336, 123] width 67 height 148
click at [307, 70] on div at bounding box center [336, 123] width 67 height 148
click at [319, 189] on div at bounding box center [336, 123] width 67 height 148
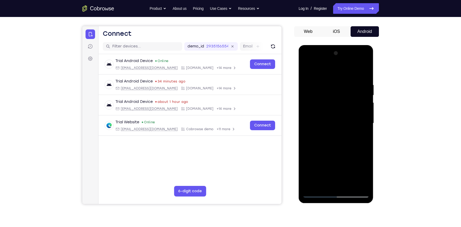
click at [349, 185] on div at bounding box center [336, 123] width 67 height 148
click at [334, 153] on div at bounding box center [336, 123] width 67 height 148
click at [331, 76] on div at bounding box center [336, 123] width 67 height 148
click at [330, 77] on div at bounding box center [336, 123] width 67 height 148
drag, startPoint x: 330, startPoint y: 109, endPoint x: 341, endPoint y: 82, distance: 29.5
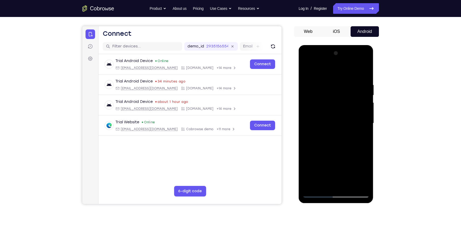
click at [341, 82] on div at bounding box center [336, 123] width 67 height 148
drag, startPoint x: 336, startPoint y: 123, endPoint x: 340, endPoint y: 78, distance: 44.7
click at [340, 78] on div at bounding box center [336, 123] width 67 height 148
drag, startPoint x: 336, startPoint y: 118, endPoint x: 341, endPoint y: 68, distance: 49.7
click at [341, 68] on div at bounding box center [336, 123] width 67 height 148
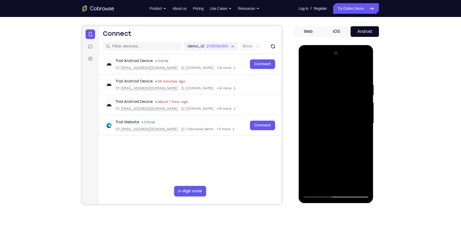
click at [318, 189] on div at bounding box center [336, 123] width 67 height 148
click at [319, 189] on div at bounding box center [336, 123] width 67 height 148
click at [310, 68] on div at bounding box center [336, 123] width 67 height 148
click at [349, 185] on div at bounding box center [336, 123] width 67 height 148
drag, startPoint x: 332, startPoint y: 141, endPoint x: 342, endPoint y: 24, distance: 117.3
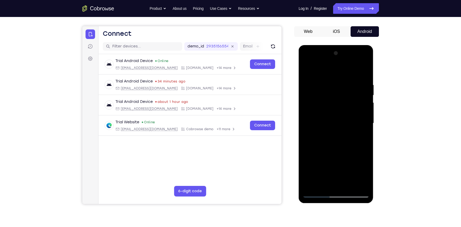
click at [342, 45] on html "Online web based iOS Simulators and Android Emulators. Run iPhone, iPad, Mobile…" at bounding box center [336, 124] width 75 height 159
drag, startPoint x: 333, startPoint y: 166, endPoint x: 333, endPoint y: 59, distance: 107.3
click at [333, 59] on div at bounding box center [336, 123] width 67 height 148
drag, startPoint x: 328, startPoint y: 165, endPoint x: 330, endPoint y: 78, distance: 87.2
click at [330, 78] on div at bounding box center [336, 123] width 67 height 148
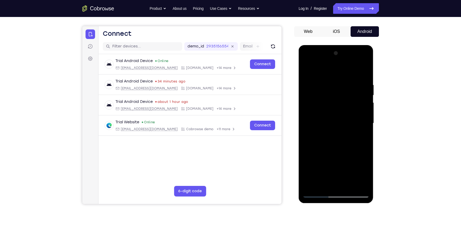
drag, startPoint x: 330, startPoint y: 158, endPoint x: 336, endPoint y: 100, distance: 58.0
click at [336, 100] on div at bounding box center [336, 123] width 67 height 148
drag, startPoint x: 327, startPoint y: 149, endPoint x: 335, endPoint y: 40, distance: 108.7
click at [335, 45] on html "Online web based iOS Simulators and Android Emulators. Run iPhone, iPad, Mobile…" at bounding box center [336, 124] width 75 height 159
drag, startPoint x: 327, startPoint y: 172, endPoint x: 335, endPoint y: 81, distance: 91.8
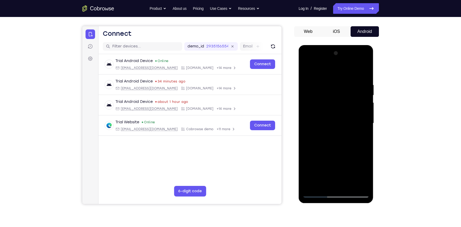
click at [335, 81] on div at bounding box center [336, 123] width 67 height 148
drag, startPoint x: 328, startPoint y: 173, endPoint x: 339, endPoint y: 83, distance: 90.7
click at [339, 83] on div at bounding box center [336, 123] width 67 height 148
drag, startPoint x: 324, startPoint y: 173, endPoint x: 332, endPoint y: 109, distance: 64.3
click at [332, 109] on div at bounding box center [336, 123] width 67 height 148
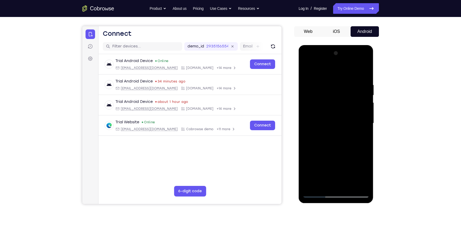
drag, startPoint x: 328, startPoint y: 179, endPoint x: 336, endPoint y: 106, distance: 72.7
click at [336, 106] on div at bounding box center [336, 123] width 67 height 148
drag, startPoint x: 331, startPoint y: 175, endPoint x: 342, endPoint y: 67, distance: 108.9
click at [342, 67] on div at bounding box center [336, 123] width 67 height 148
drag, startPoint x: 331, startPoint y: 164, endPoint x: 344, endPoint y: 67, distance: 97.5
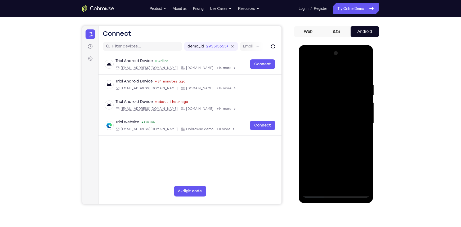
click at [344, 67] on div at bounding box center [336, 123] width 67 height 148
drag, startPoint x: 327, startPoint y: 167, endPoint x: 338, endPoint y: 55, distance: 112.3
click at [338, 55] on div at bounding box center [336, 123] width 67 height 148
drag, startPoint x: 327, startPoint y: 172, endPoint x: 338, endPoint y: 64, distance: 107.8
click at [338, 64] on div at bounding box center [336, 123] width 67 height 148
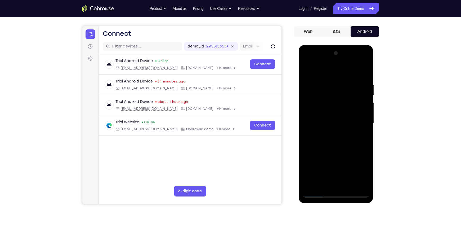
drag, startPoint x: 333, startPoint y: 163, endPoint x: 346, endPoint y: 96, distance: 67.4
click at [346, 96] on div at bounding box center [336, 123] width 67 height 148
drag, startPoint x: 334, startPoint y: 179, endPoint x: 348, endPoint y: 121, distance: 59.0
click at [348, 121] on div at bounding box center [336, 123] width 67 height 148
drag, startPoint x: 330, startPoint y: 179, endPoint x: 339, endPoint y: 113, distance: 66.6
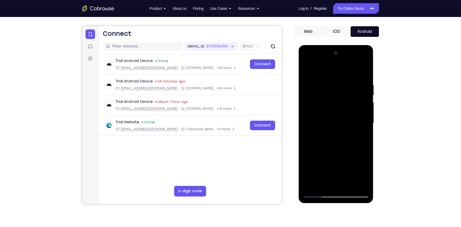
click at [339, 113] on div at bounding box center [336, 123] width 67 height 148
drag, startPoint x: 335, startPoint y: 167, endPoint x: 342, endPoint y: 103, distance: 64.0
click at [342, 103] on div at bounding box center [336, 123] width 67 height 148
drag, startPoint x: 338, startPoint y: 164, endPoint x: 344, endPoint y: 103, distance: 62.0
click at [344, 103] on div at bounding box center [336, 123] width 67 height 148
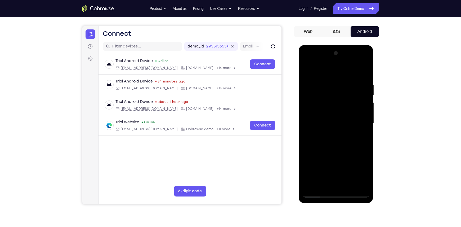
drag, startPoint x: 336, startPoint y: 169, endPoint x: 344, endPoint y: 126, distance: 43.7
click at [344, 126] on div at bounding box center [336, 123] width 67 height 148
drag, startPoint x: 337, startPoint y: 155, endPoint x: 347, endPoint y: 103, distance: 53.2
click at [347, 103] on div at bounding box center [336, 123] width 67 height 148
drag, startPoint x: 344, startPoint y: 149, endPoint x: 351, endPoint y: 120, distance: 29.7
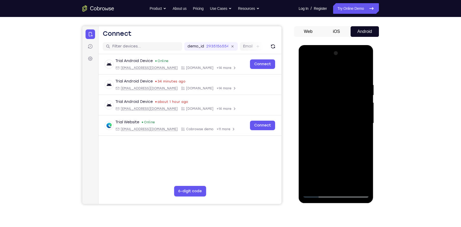
click at [351, 120] on div at bounding box center [336, 123] width 67 height 148
click at [321, 123] on div at bounding box center [336, 123] width 67 height 148
click at [323, 68] on div at bounding box center [336, 123] width 67 height 148
click at [354, 106] on div at bounding box center [336, 123] width 67 height 148
click at [337, 118] on div at bounding box center [336, 123] width 67 height 148
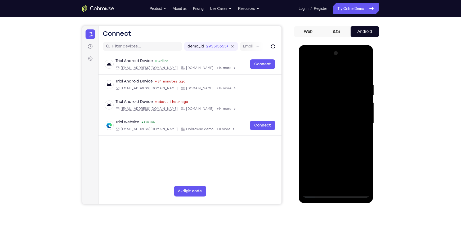
drag, startPoint x: 331, startPoint y: 157, endPoint x: 341, endPoint y: 110, distance: 47.1
click at [341, 110] on div at bounding box center [336, 123] width 67 height 148
drag, startPoint x: 327, startPoint y: 162, endPoint x: 334, endPoint y: 104, distance: 58.9
click at [334, 104] on div at bounding box center [336, 123] width 67 height 148
drag, startPoint x: 322, startPoint y: 170, endPoint x: 343, endPoint y: 82, distance: 90.5
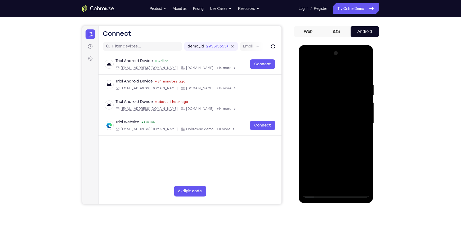
click at [343, 82] on div at bounding box center [336, 123] width 67 height 148
drag, startPoint x: 331, startPoint y: 145, endPoint x: 339, endPoint y: 92, distance: 53.2
click at [339, 92] on div at bounding box center [336, 123] width 67 height 148
drag, startPoint x: 331, startPoint y: 146, endPoint x: 338, endPoint y: 97, distance: 49.5
click at [338, 97] on div at bounding box center [336, 123] width 67 height 148
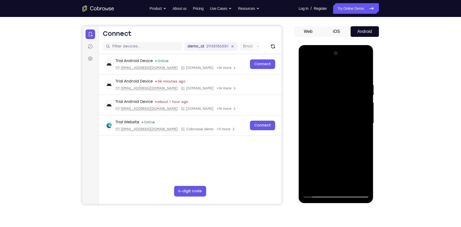
drag, startPoint x: 329, startPoint y: 163, endPoint x: 336, endPoint y: 113, distance: 50.3
click at [336, 113] on div at bounding box center [336, 123] width 67 height 148
click at [318, 189] on div at bounding box center [336, 123] width 67 height 148
click at [317, 189] on div at bounding box center [336, 123] width 67 height 148
click at [318, 189] on div at bounding box center [336, 123] width 67 height 148
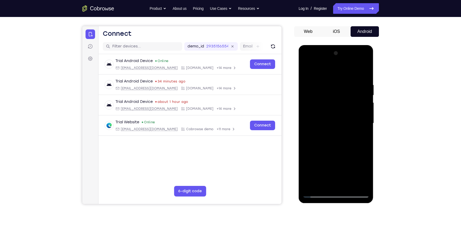
click at [317, 189] on div at bounding box center [336, 123] width 67 height 148
drag, startPoint x: 335, startPoint y: 161, endPoint x: 336, endPoint y: 155, distance: 5.9
click at [336, 155] on div at bounding box center [336, 123] width 67 height 148
drag, startPoint x: 332, startPoint y: 167, endPoint x: 349, endPoint y: 24, distance: 144.2
click at [349, 45] on html "Online web based iOS Simulators and Android Emulators. Run iPhone, iPad, Mobile…" at bounding box center [336, 124] width 75 height 159
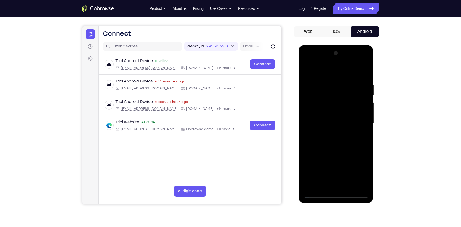
drag, startPoint x: 327, startPoint y: 173, endPoint x: 348, endPoint y: 24, distance: 150.2
click at [348, 45] on html "Online web based iOS Simulators and Android Emulators. Run iPhone, iPad, Mobile…" at bounding box center [336, 124] width 75 height 159
drag, startPoint x: 330, startPoint y: 158, endPoint x: 353, endPoint y: 24, distance: 136.0
click at [353, 45] on html "Online web based iOS Simulators and Android Emulators. Run iPhone, iPad, Mobile…" at bounding box center [336, 124] width 75 height 159
drag, startPoint x: 336, startPoint y: 154, endPoint x: 360, endPoint y: 24, distance: 132.2
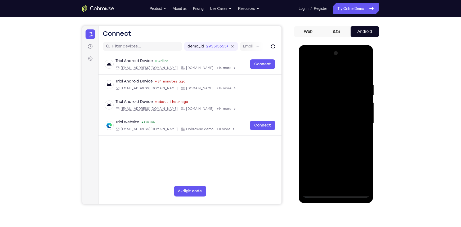
click at [360, 45] on html "Online web based iOS Simulators and Android Emulators. Run iPhone, iPad, Mobile…" at bounding box center [336, 124] width 75 height 159
drag, startPoint x: 334, startPoint y: 172, endPoint x: 365, endPoint y: 24, distance: 150.9
click at [365, 45] on html "Online web based iOS Simulators and Android Emulators. Run iPhone, iPad, Mobile…" at bounding box center [336, 124] width 75 height 159
drag, startPoint x: 326, startPoint y: 180, endPoint x: 357, endPoint y: 24, distance: 159.3
click at [357, 45] on html "Online web based iOS Simulators and Android Emulators. Run iPhone, iPad, Mobile…" at bounding box center [336, 124] width 75 height 159
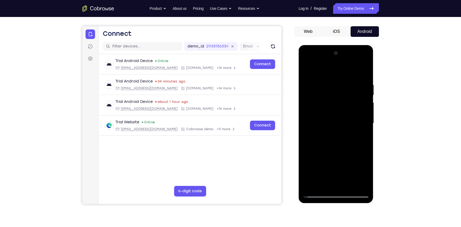
drag, startPoint x: 323, startPoint y: 184, endPoint x: 359, endPoint y: 24, distance: 164.2
click at [359, 45] on html "Online web based iOS Simulators and Android Emulators. Run iPhone, iPad, Mobile…" at bounding box center [336, 124] width 75 height 159
drag, startPoint x: 334, startPoint y: 173, endPoint x: 363, endPoint y: 24, distance: 151.4
click at [363, 45] on html "Online web based iOS Simulators and Android Emulators. Run iPhone, iPad, Mobile…" at bounding box center [336, 124] width 75 height 159
drag, startPoint x: 338, startPoint y: 177, endPoint x: 368, endPoint y: 24, distance: 156.0
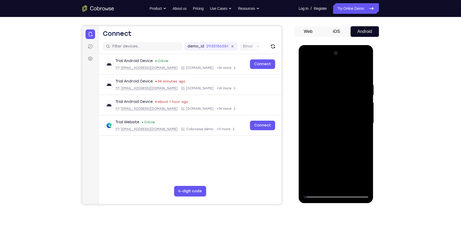
click at [368, 45] on html "Online web based iOS Simulators and Android Emulators. Run iPhone, iPad, Mobile…" at bounding box center [336, 124] width 75 height 159
drag, startPoint x: 335, startPoint y: 174, endPoint x: 359, endPoint y: 24, distance: 151.8
click at [359, 45] on html "Online web based iOS Simulators and Android Emulators. Run iPhone, iPad, Mobile…" at bounding box center [336, 124] width 75 height 159
drag, startPoint x: 329, startPoint y: 175, endPoint x: 353, endPoint y: 46, distance: 130.6
click at [353, 46] on div at bounding box center [336, 124] width 75 height 158
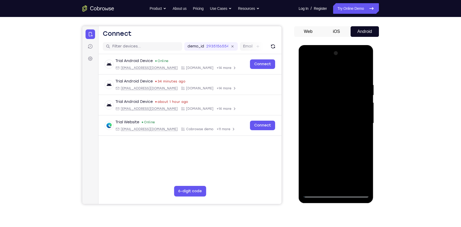
drag, startPoint x: 327, startPoint y: 166, endPoint x: 343, endPoint y: 33, distance: 133.7
click at [343, 45] on html "Online web based iOS Simulators and Android Emulators. Run iPhone, iPad, Mobile…" at bounding box center [336, 124] width 75 height 159
drag, startPoint x: 328, startPoint y: 169, endPoint x: 339, endPoint y: 35, distance: 134.2
click at [339, 45] on html "Online web based iOS Simulators and Android Emulators. Run iPhone, iPad, Mobile…" at bounding box center [336, 124] width 75 height 159
drag, startPoint x: 330, startPoint y: 170, endPoint x: 339, endPoint y: 24, distance: 145.7
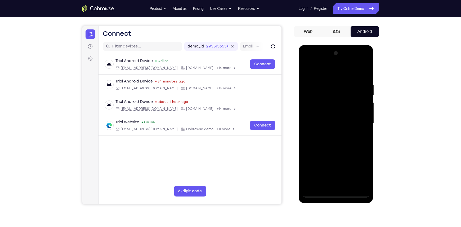
click at [339, 45] on html "Online web based iOS Simulators and Android Emulators. Run iPhone, iPad, Mobile…" at bounding box center [336, 124] width 75 height 159
drag, startPoint x: 333, startPoint y: 172, endPoint x: 336, endPoint y: 72, distance: 100.2
click at [336, 72] on div at bounding box center [336, 123] width 67 height 148
drag, startPoint x: 336, startPoint y: 177, endPoint x: 347, endPoint y: 24, distance: 153.8
click at [347, 45] on html "Online web based iOS Simulators and Android Emulators. Run iPhone, iPad, Mobile…" at bounding box center [336, 124] width 75 height 159
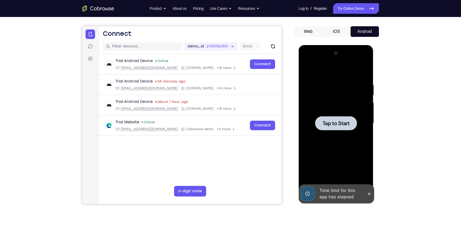
click at [341, 73] on div at bounding box center [336, 123] width 67 height 148
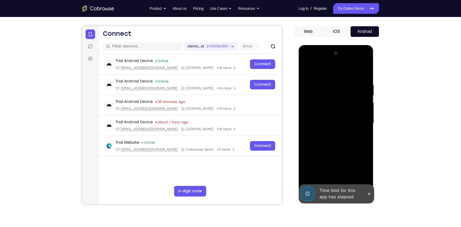
click at [362, 189] on div "Time limit for this app has elapsed" at bounding box center [341, 193] width 46 height 17
click at [331, 189] on div at bounding box center [336, 123] width 67 height 148
click at [359, 172] on div at bounding box center [336, 123] width 67 height 148
click at [321, 66] on div at bounding box center [336, 123] width 67 height 148
click at [357, 123] on div at bounding box center [336, 123] width 67 height 148
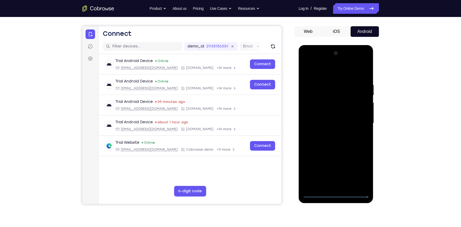
click at [328, 132] on div at bounding box center [336, 123] width 67 height 148
click at [328, 119] on div at bounding box center [336, 123] width 67 height 148
click at [328, 114] on div at bounding box center [336, 123] width 67 height 148
click at [332, 122] on div at bounding box center [336, 123] width 67 height 148
click at [336, 141] on div at bounding box center [336, 123] width 67 height 148
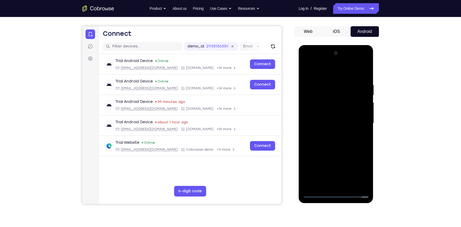
click at [336, 139] on div at bounding box center [336, 123] width 67 height 148
drag, startPoint x: 345, startPoint y: 87, endPoint x: 343, endPoint y: 152, distance: 65.7
click at [343, 152] on div at bounding box center [336, 123] width 67 height 148
click at [339, 148] on div at bounding box center [336, 123] width 67 height 148
click at [350, 185] on div at bounding box center [336, 123] width 67 height 148
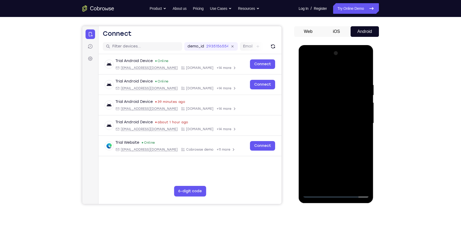
click at [335, 152] on div at bounding box center [336, 123] width 67 height 148
drag, startPoint x: 333, startPoint y: 167, endPoint x: 333, endPoint y: 24, distance: 142.5
click at [333, 45] on html "Online web based iOS Simulators and Android Emulators. Run iPhone, iPad, Mobile…" at bounding box center [336, 124] width 75 height 159
drag, startPoint x: 335, startPoint y: 157, endPoint x: 341, endPoint y: 24, distance: 132.6
click at [341, 45] on html "Online web based iOS Simulators and Android Emulators. Run iPhone, iPad, Mobile…" at bounding box center [336, 124] width 75 height 159
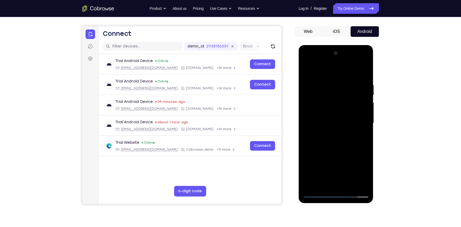
drag, startPoint x: 333, startPoint y: 158, endPoint x: 340, endPoint y: 77, distance: 81.7
click at [340, 77] on div at bounding box center [336, 123] width 67 height 148
drag, startPoint x: 331, startPoint y: 176, endPoint x: 337, endPoint y: 99, distance: 77.9
click at [337, 99] on div at bounding box center [336, 123] width 67 height 148
drag, startPoint x: 331, startPoint y: 170, endPoint x: 339, endPoint y: 93, distance: 77.5
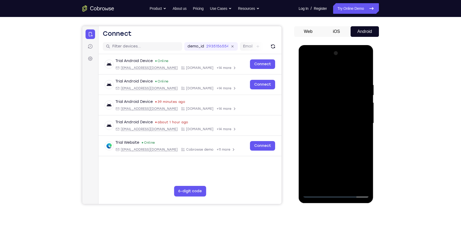
click at [339, 93] on div at bounding box center [336, 123] width 67 height 148
drag, startPoint x: 323, startPoint y: 178, endPoint x: 333, endPoint y: 107, distance: 71.4
click at [333, 107] on div at bounding box center [336, 123] width 67 height 148
drag, startPoint x: 330, startPoint y: 143, endPoint x: 336, endPoint y: 63, distance: 79.7
click at [336, 63] on div at bounding box center [336, 123] width 67 height 148
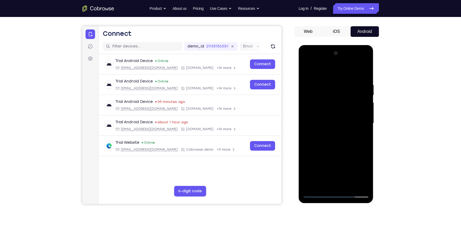
drag, startPoint x: 330, startPoint y: 144, endPoint x: 343, endPoint y: 65, distance: 80.2
click at [343, 65] on div at bounding box center [336, 123] width 67 height 148
drag, startPoint x: 325, startPoint y: 174, endPoint x: 338, endPoint y: 105, distance: 70.6
click at [338, 105] on div at bounding box center [336, 123] width 67 height 148
drag, startPoint x: 329, startPoint y: 174, endPoint x: 352, endPoint y: 69, distance: 107.9
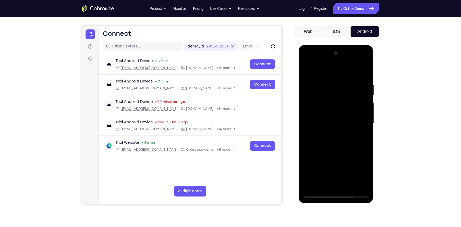
click at [352, 69] on div at bounding box center [336, 123] width 67 height 148
drag, startPoint x: 333, startPoint y: 170, endPoint x: 346, endPoint y: 115, distance: 57.1
click at [346, 115] on div at bounding box center [336, 123] width 67 height 148
drag, startPoint x: 333, startPoint y: 177, endPoint x: 347, endPoint y: 105, distance: 73.5
click at [347, 105] on div at bounding box center [336, 123] width 67 height 148
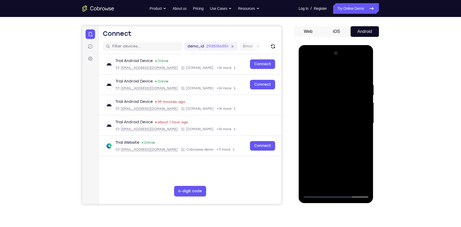
drag, startPoint x: 330, startPoint y: 177, endPoint x: 342, endPoint y: 83, distance: 95.1
click at [342, 83] on div at bounding box center [336, 123] width 67 height 148
drag, startPoint x: 328, startPoint y: 177, endPoint x: 343, endPoint y: 84, distance: 93.8
click at [343, 84] on div at bounding box center [336, 123] width 67 height 148
drag, startPoint x: 330, startPoint y: 174, endPoint x: 359, endPoint y: 79, distance: 100.0
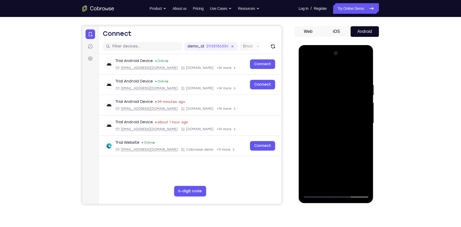
click at [359, 79] on div at bounding box center [336, 123] width 67 height 148
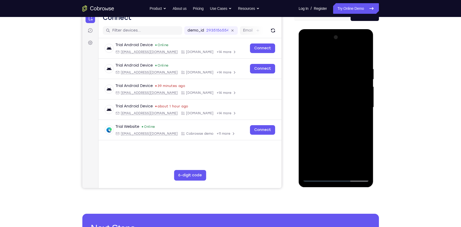
scroll to position [63, 0]
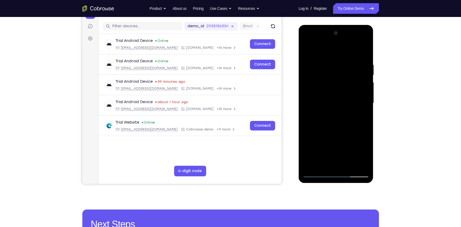
drag, startPoint x: 345, startPoint y: 127, endPoint x: 352, endPoint y: 107, distance: 21.4
click at [352, 107] on div at bounding box center [336, 103] width 67 height 148
drag, startPoint x: 337, startPoint y: 145, endPoint x: 349, endPoint y: 103, distance: 43.3
click at [349, 103] on div at bounding box center [336, 103] width 67 height 148
drag, startPoint x: 332, startPoint y: 150, endPoint x: 341, endPoint y: 99, distance: 52.7
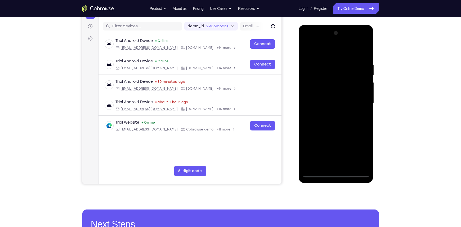
click at [341, 99] on div at bounding box center [336, 103] width 67 height 148
drag, startPoint x: 329, startPoint y: 148, endPoint x: 340, endPoint y: 96, distance: 53.0
click at [340, 96] on div at bounding box center [336, 103] width 67 height 148
drag, startPoint x: 334, startPoint y: 144, endPoint x: 345, endPoint y: 90, distance: 55.2
click at [345, 90] on div at bounding box center [336, 103] width 67 height 148
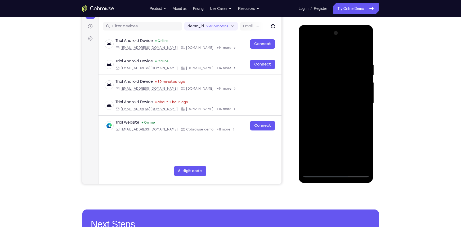
drag, startPoint x: 331, startPoint y: 145, endPoint x: 340, endPoint y: 103, distance: 43.5
click at [340, 103] on div at bounding box center [336, 103] width 67 height 148
drag, startPoint x: 332, startPoint y: 144, endPoint x: 341, endPoint y: 92, distance: 52.6
click at [341, 92] on div at bounding box center [336, 103] width 67 height 148
drag, startPoint x: 337, startPoint y: 151, endPoint x: 348, endPoint y: 89, distance: 63.0
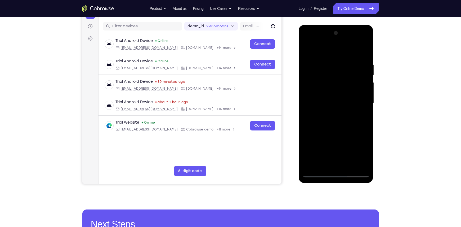
click at [348, 89] on div at bounding box center [336, 103] width 67 height 148
drag, startPoint x: 332, startPoint y: 156, endPoint x: 342, endPoint y: 101, distance: 56.1
click at [342, 101] on div at bounding box center [336, 103] width 67 height 148
drag, startPoint x: 333, startPoint y: 159, endPoint x: 349, endPoint y: 95, distance: 66.3
click at [349, 95] on div at bounding box center [336, 103] width 67 height 148
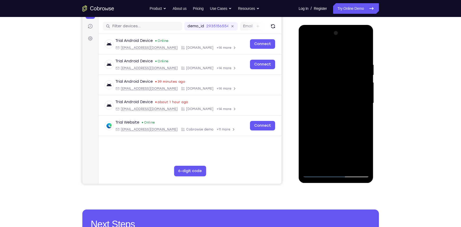
drag, startPoint x: 336, startPoint y: 155, endPoint x: 347, endPoint y: 106, distance: 50.1
click at [347, 106] on div at bounding box center [336, 103] width 67 height 148
drag, startPoint x: 334, startPoint y: 159, endPoint x: 350, endPoint y: 96, distance: 64.6
click at [350, 96] on div at bounding box center [336, 103] width 67 height 148
drag, startPoint x: 333, startPoint y: 145, endPoint x: 354, endPoint y: 82, distance: 66.6
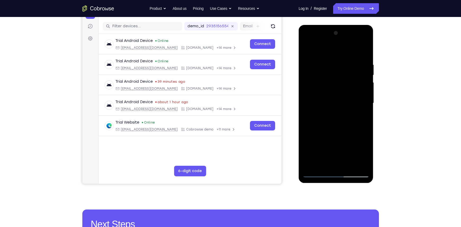
click at [354, 82] on div at bounding box center [336, 103] width 67 height 148
drag, startPoint x: 335, startPoint y: 148, endPoint x: 352, endPoint y: 96, distance: 54.2
click at [352, 96] on div at bounding box center [336, 103] width 67 height 148
drag, startPoint x: 336, startPoint y: 150, endPoint x: 346, endPoint y: 98, distance: 52.7
click at [346, 98] on div at bounding box center [336, 103] width 67 height 148
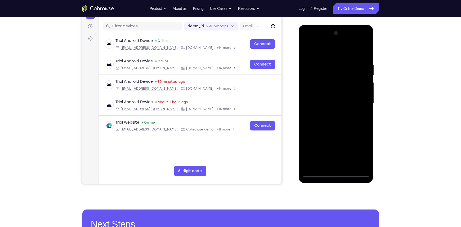
drag, startPoint x: 335, startPoint y: 153, endPoint x: 345, endPoint y: 107, distance: 47.3
click at [345, 107] on div at bounding box center [336, 103] width 67 height 148
drag, startPoint x: 335, startPoint y: 146, endPoint x: 343, endPoint y: 108, distance: 39.5
click at [343, 108] on div at bounding box center [336, 103] width 67 height 148
drag, startPoint x: 334, startPoint y: 154, endPoint x: 349, endPoint y: 95, distance: 61.0
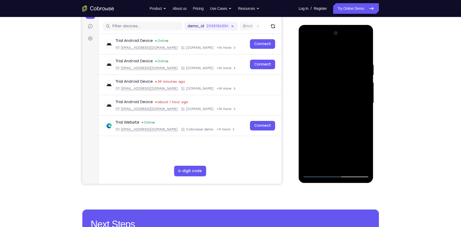
click at [349, 95] on div at bounding box center [336, 103] width 67 height 148
drag, startPoint x: 332, startPoint y: 157, endPoint x: 345, endPoint y: 105, distance: 53.1
click at [345, 105] on div at bounding box center [336, 103] width 67 height 148
drag, startPoint x: 337, startPoint y: 156, endPoint x: 349, endPoint y: 109, distance: 49.2
click at [349, 109] on div at bounding box center [336, 103] width 67 height 148
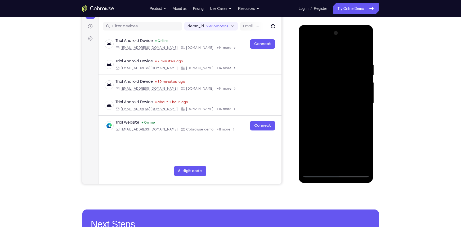
drag, startPoint x: 337, startPoint y: 137, endPoint x: 350, endPoint y: 88, distance: 50.6
click at [350, 88] on div at bounding box center [336, 103] width 67 height 148
drag, startPoint x: 333, startPoint y: 150, endPoint x: 337, endPoint y: 134, distance: 17.0
click at [337, 134] on div at bounding box center [336, 103] width 67 height 148
click at [329, 143] on div at bounding box center [336, 103] width 67 height 148
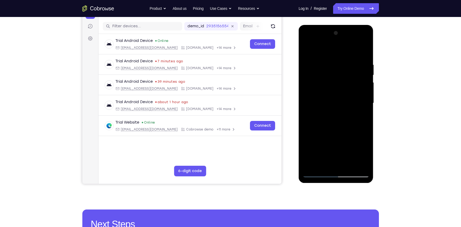
scroll to position [55, 0]
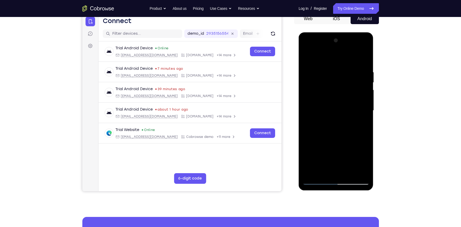
click at [330, 56] on div at bounding box center [336, 110] width 67 height 148
click at [317, 179] on div at bounding box center [336, 110] width 67 height 148
click at [365, 57] on div at bounding box center [336, 110] width 67 height 148
click at [314, 87] on div at bounding box center [336, 110] width 67 height 148
click at [318, 181] on div at bounding box center [336, 110] width 67 height 148
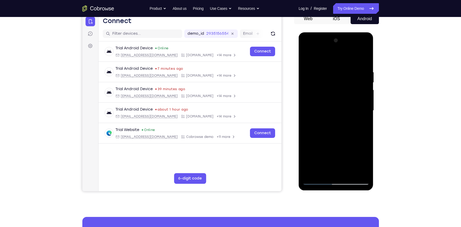
click at [318, 181] on div at bounding box center [336, 110] width 67 height 148
click at [308, 57] on div at bounding box center [336, 110] width 67 height 148
click at [350, 172] on div at bounding box center [336, 110] width 67 height 148
click at [336, 63] on div at bounding box center [336, 110] width 67 height 148
click at [325, 79] on div at bounding box center [336, 110] width 67 height 148
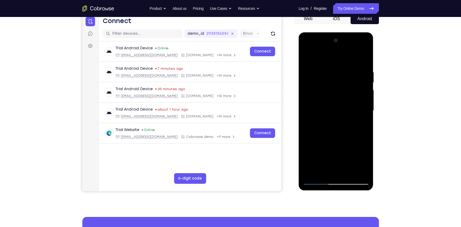
drag, startPoint x: 334, startPoint y: 123, endPoint x: 334, endPoint y: 140, distance: 16.7
click at [334, 140] on div at bounding box center [336, 110] width 67 height 148
drag, startPoint x: 334, startPoint y: 140, endPoint x: 336, endPoint y: 86, distance: 53.5
click at [336, 86] on div at bounding box center [336, 110] width 67 height 148
click at [351, 159] on div at bounding box center [336, 110] width 67 height 148
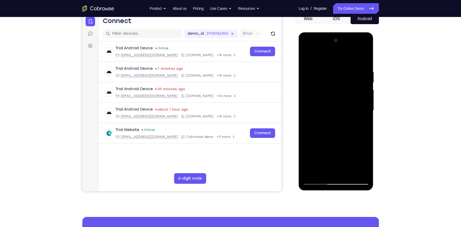
click at [319, 181] on div at bounding box center [336, 110] width 67 height 148
click at [340, 99] on div at bounding box center [336, 110] width 67 height 148
click at [318, 180] on div at bounding box center [336, 110] width 67 height 148
drag, startPoint x: 334, startPoint y: 110, endPoint x: 336, endPoint y: 150, distance: 40.3
click at [336, 150] on div at bounding box center [336, 110] width 67 height 148
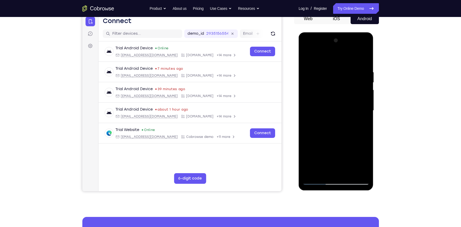
click at [340, 109] on div at bounding box center [336, 110] width 67 height 148
click at [317, 181] on div at bounding box center [336, 110] width 67 height 148
drag, startPoint x: 337, startPoint y: 71, endPoint x: 341, endPoint y: 148, distance: 76.9
click at [341, 148] on div at bounding box center [336, 110] width 67 height 148
click at [341, 116] on div at bounding box center [336, 110] width 67 height 148
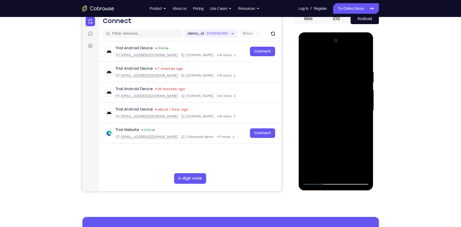
click at [318, 178] on div at bounding box center [336, 110] width 67 height 148
click at [317, 181] on div at bounding box center [336, 110] width 67 height 148
drag, startPoint x: 348, startPoint y: 88, endPoint x: 354, endPoint y: 193, distance: 105.6
click at [354, 189] on html "Online web based iOS Simulators and Android Emulators. Run iPhone, iPad, Mobile…" at bounding box center [336, 111] width 75 height 159
click at [356, 113] on div at bounding box center [336, 110] width 67 height 148
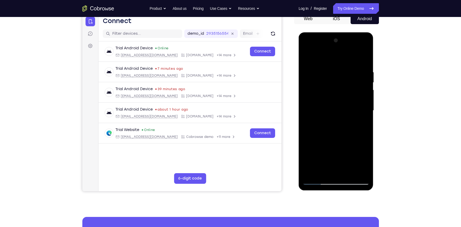
click at [320, 183] on div at bounding box center [336, 110] width 67 height 148
drag, startPoint x: 349, startPoint y: 97, endPoint x: 639, endPoint y: 235, distance: 321.0
click at [340, 189] on html "Online web based iOS Simulators and Android Emulators. Run iPhone, iPad, Mobile…" at bounding box center [336, 111] width 75 height 159
click at [337, 95] on div at bounding box center [336, 110] width 67 height 148
click at [308, 58] on div at bounding box center [336, 110] width 67 height 148
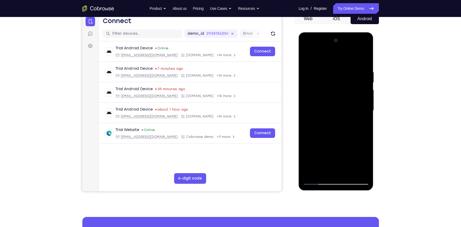
drag, startPoint x: 350, startPoint y: 91, endPoint x: 350, endPoint y: 112, distance: 20.7
click at [350, 112] on div at bounding box center [336, 110] width 67 height 148
drag, startPoint x: 345, startPoint y: 130, endPoint x: 346, endPoint y: 82, distance: 47.4
click at [346, 82] on div at bounding box center [336, 110] width 67 height 148
click at [324, 172] on div at bounding box center [336, 110] width 67 height 148
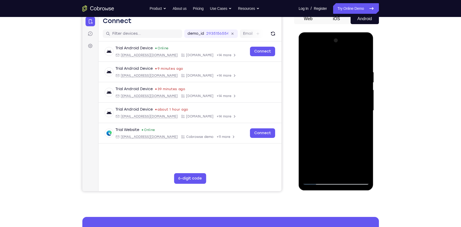
drag, startPoint x: 335, startPoint y: 140, endPoint x: 341, endPoint y: 63, distance: 77.3
click at [341, 63] on div at bounding box center [336, 110] width 67 height 148
drag, startPoint x: 338, startPoint y: 134, endPoint x: 339, endPoint y: 123, distance: 11.7
click at [339, 123] on div at bounding box center [336, 110] width 67 height 148
drag, startPoint x: 339, startPoint y: 132, endPoint x: 340, endPoint y: 88, distance: 44.5
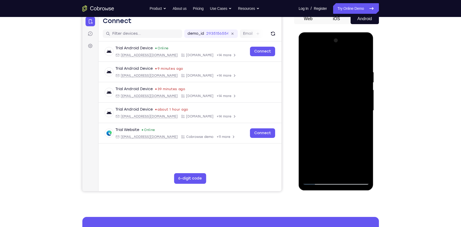
click at [340, 88] on div at bounding box center [336, 110] width 67 height 148
drag, startPoint x: 346, startPoint y: 128, endPoint x: 359, endPoint y: 45, distance: 84.5
click at [359, 45] on div at bounding box center [336, 110] width 67 height 148
click at [341, 72] on div at bounding box center [336, 110] width 67 height 148
drag, startPoint x: 321, startPoint y: 75, endPoint x: 305, endPoint y: 220, distance: 145.5
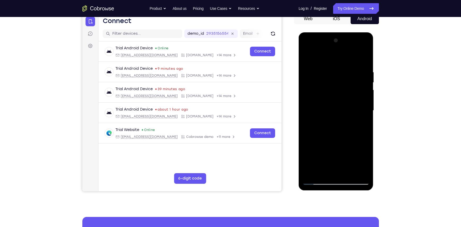
click at [305, 189] on html "Online web based iOS Simulators and Android Emulators. Run iPhone, iPad, Mobile…" at bounding box center [336, 111] width 75 height 159
click at [323, 172] on div at bounding box center [336, 110] width 67 height 148
drag, startPoint x: 347, startPoint y: 154, endPoint x: 348, endPoint y: 71, distance: 83.2
click at [348, 71] on div at bounding box center [336, 110] width 67 height 148
drag, startPoint x: 342, startPoint y: 136, endPoint x: 347, endPoint y: 48, distance: 88.4
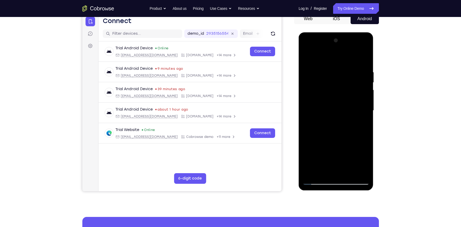
click at [347, 48] on div at bounding box center [336, 110] width 67 height 148
drag, startPoint x: 337, startPoint y: 130, endPoint x: 337, endPoint y: 44, distance: 86.4
click at [337, 44] on div at bounding box center [336, 110] width 67 height 148
click at [340, 71] on div at bounding box center [336, 110] width 67 height 148
drag, startPoint x: 332, startPoint y: 105, endPoint x: 314, endPoint y: 220, distance: 116.7
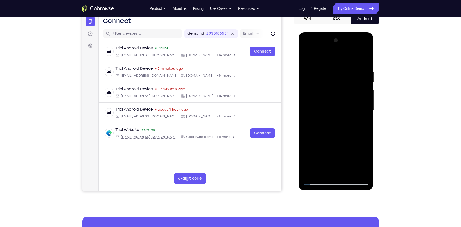
click at [314, 189] on html "Online web based iOS Simulators and Android Emulators. Run iPhone, iPad, Mobile…" at bounding box center [336, 111] width 75 height 159
click at [309, 162] on div at bounding box center [336, 110] width 67 height 148
click at [316, 181] on div at bounding box center [336, 110] width 67 height 148
drag, startPoint x: 339, startPoint y: 146, endPoint x: 359, endPoint y: 8, distance: 139.6
click at [359, 32] on html "Online web based iOS Simulators and Android Emulators. Run iPhone, iPad, Mobile…" at bounding box center [336, 111] width 75 height 159
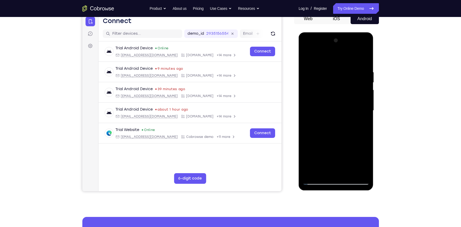
drag, startPoint x: 345, startPoint y: 137, endPoint x: 346, endPoint y: 63, distance: 74.2
click at [346, 63] on div at bounding box center [336, 110] width 67 height 148
drag, startPoint x: 348, startPoint y: 100, endPoint x: 349, endPoint y: 134, distance: 34.2
click at [349, 134] on div at bounding box center [336, 110] width 67 height 148
click at [364, 87] on div at bounding box center [336, 110] width 67 height 148
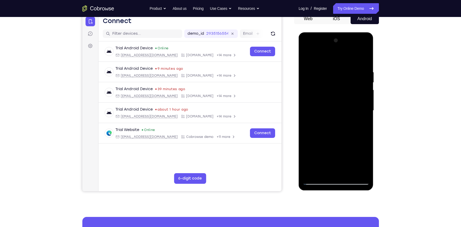
drag, startPoint x: 340, startPoint y: 108, endPoint x: 322, endPoint y: 214, distance: 107.2
click at [322, 189] on html "Online web based iOS Simulators and Android Emulators. Run iPhone, iPad, Mobile…" at bounding box center [336, 111] width 75 height 159
drag, startPoint x: 341, startPoint y: 128, endPoint x: 319, endPoint y: 220, distance: 94.1
click at [319, 189] on html "Online web based iOS Simulators and Android Emulators. Run iPhone, iPad, Mobile…" at bounding box center [336, 111] width 75 height 159
click at [307, 158] on div at bounding box center [336, 110] width 67 height 148
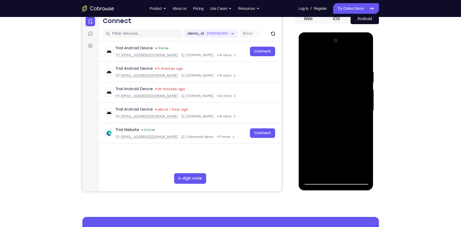
click at [323, 172] on div at bounding box center [336, 110] width 67 height 148
click at [324, 172] on div at bounding box center [336, 110] width 67 height 148
drag, startPoint x: 337, startPoint y: 91, endPoint x: 330, endPoint y: 211, distance: 120.2
click at [330, 189] on html "Online web based iOS Simulators and Android Emulators. Run iPhone, iPad, Mobile…" at bounding box center [336, 111] width 75 height 159
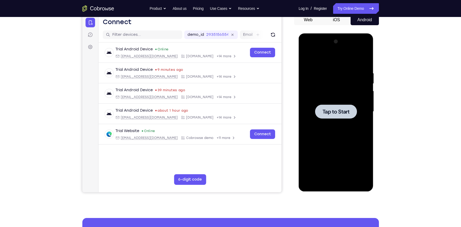
click at [329, 107] on div at bounding box center [336, 111] width 42 height 14
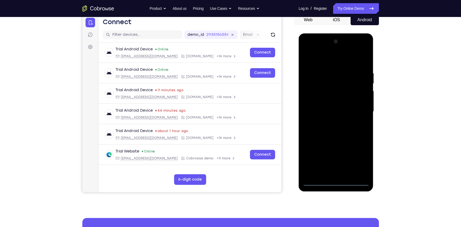
click at [337, 181] on div at bounding box center [336, 111] width 67 height 148
click at [360, 160] on div at bounding box center [336, 111] width 67 height 148
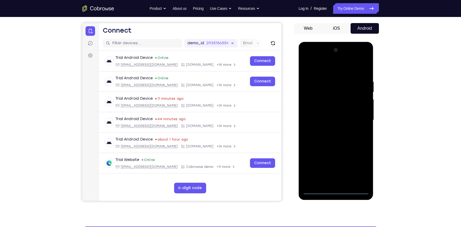
scroll to position [49, 0]
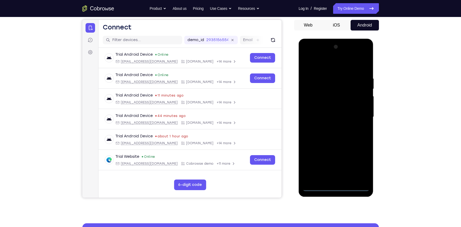
click at [329, 65] on div at bounding box center [336, 117] width 67 height 148
click at [355, 114] on div at bounding box center [336, 117] width 67 height 148
click at [330, 127] on div at bounding box center [336, 117] width 67 height 148
click at [327, 114] on div at bounding box center [336, 117] width 67 height 148
click at [329, 107] on div at bounding box center [336, 117] width 67 height 148
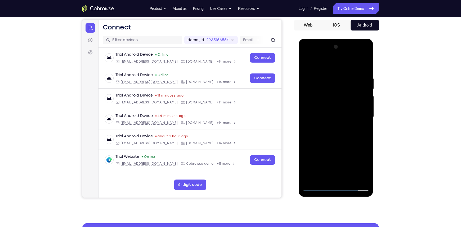
click at [363, 108] on div at bounding box center [336, 117] width 67 height 148
click at [350, 117] on div at bounding box center [336, 117] width 67 height 148
click at [340, 133] on div at bounding box center [336, 117] width 67 height 148
drag, startPoint x: 346, startPoint y: 75, endPoint x: 342, endPoint y: 185, distance: 109.7
click at [342, 185] on div at bounding box center [336, 117] width 67 height 148
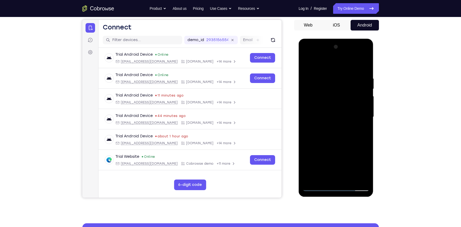
click at [335, 111] on div at bounding box center [336, 117] width 67 height 148
click at [333, 108] on div at bounding box center [336, 117] width 67 height 148
click at [335, 118] on div at bounding box center [336, 117] width 67 height 148
click at [337, 134] on div at bounding box center [336, 117] width 67 height 148
click at [337, 136] on div at bounding box center [336, 117] width 67 height 148
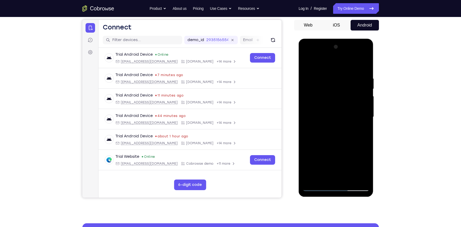
click at [337, 132] on div at bounding box center [336, 117] width 67 height 148
drag, startPoint x: 339, startPoint y: 163, endPoint x: 336, endPoint y: 207, distance: 43.8
click at [336, 189] on html "Online web based iOS Simulators and Android Emulators. Run iPhone, iPad, Mobile…" at bounding box center [336, 118] width 75 height 159
click at [332, 125] on div at bounding box center [336, 117] width 67 height 148
click at [338, 114] on div at bounding box center [336, 117] width 67 height 148
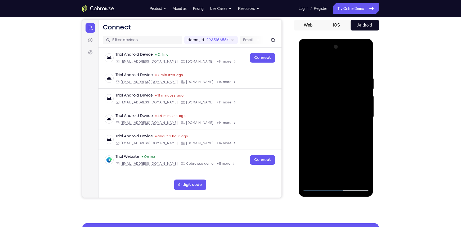
click at [338, 132] on div at bounding box center [336, 117] width 67 height 148
drag, startPoint x: 333, startPoint y: 101, endPoint x: 330, endPoint y: 180, distance: 79.2
click at [330, 180] on div at bounding box center [336, 117] width 67 height 148
click at [328, 112] on div at bounding box center [336, 117] width 67 height 148
click at [330, 121] on div at bounding box center [336, 117] width 67 height 148
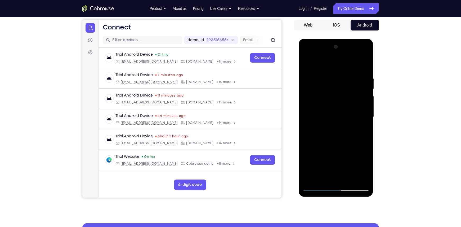
click at [326, 105] on div at bounding box center [336, 117] width 67 height 148
click at [325, 106] on div at bounding box center [336, 117] width 67 height 148
click at [362, 105] on div at bounding box center [336, 117] width 67 height 148
click at [327, 116] on div at bounding box center [336, 117] width 67 height 148
click at [331, 132] on div at bounding box center [336, 117] width 67 height 148
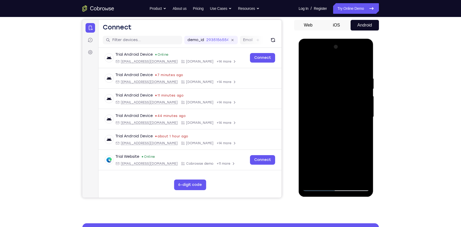
scroll to position [50, 0]
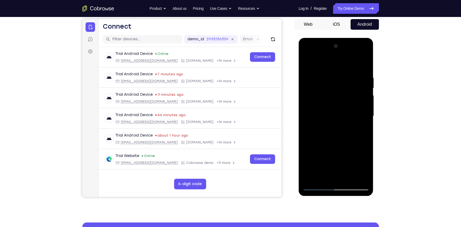
click at [324, 133] on div at bounding box center [336, 116] width 67 height 148
click at [333, 126] on div at bounding box center [336, 116] width 67 height 148
click at [324, 113] on div at bounding box center [336, 116] width 67 height 148
click at [332, 129] on div at bounding box center [336, 116] width 67 height 148
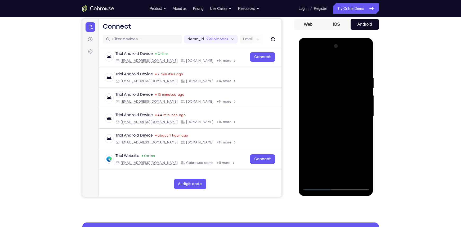
click at [332, 133] on div at bounding box center [336, 116] width 67 height 148
click at [334, 124] on div at bounding box center [336, 116] width 67 height 148
click at [330, 116] on div at bounding box center [336, 116] width 67 height 148
click at [337, 130] on div at bounding box center [336, 116] width 67 height 148
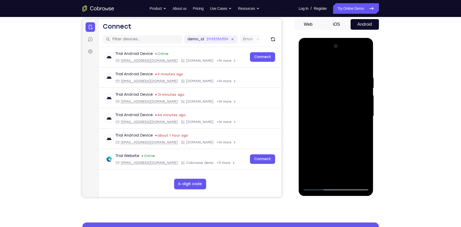
drag, startPoint x: 333, startPoint y: 68, endPoint x: 338, endPoint y: 15, distance: 53.5
click at [338, 38] on html "Online web based iOS Simulators and Android Emulators. Run iPhone, iPad, Mobile…" at bounding box center [336, 117] width 75 height 159
click at [338, 187] on div at bounding box center [336, 116] width 67 height 148
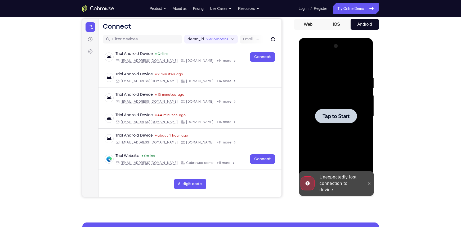
click at [327, 121] on div at bounding box center [336, 116] width 42 height 14
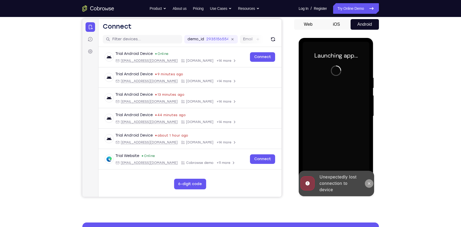
click at [367, 185] on icon at bounding box center [369, 183] width 4 height 4
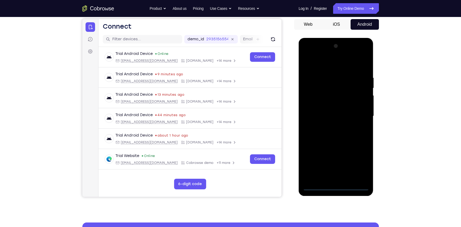
click at [336, 184] on div at bounding box center [336, 116] width 67 height 148
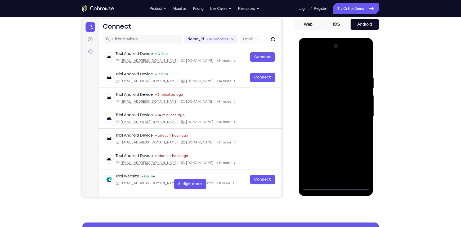
click at [339, 186] on div at bounding box center [336, 116] width 67 height 148
click at [356, 165] on div at bounding box center [336, 116] width 67 height 148
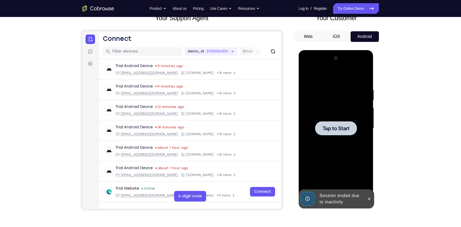
scroll to position [37, 0]
